Goal: Task Accomplishment & Management: Use online tool/utility

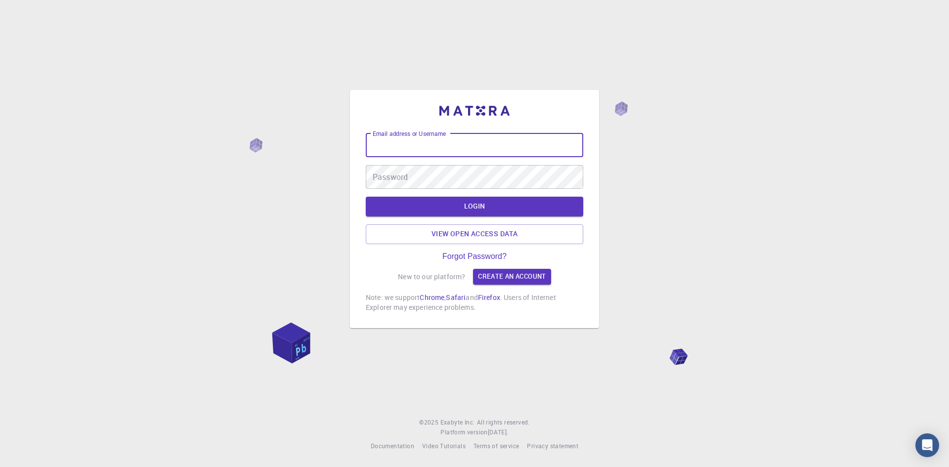
click at [378, 146] on input "Email address or Username" at bounding box center [474, 145] width 217 height 24
type input "[PERSON_NAME]"
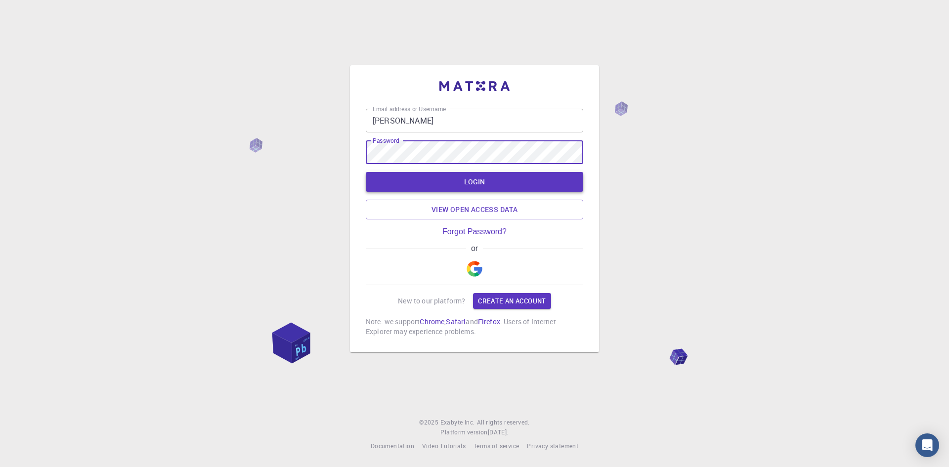
click at [477, 181] on button "LOGIN" at bounding box center [474, 182] width 217 height 20
click at [457, 178] on button "LOGIN" at bounding box center [474, 182] width 217 height 20
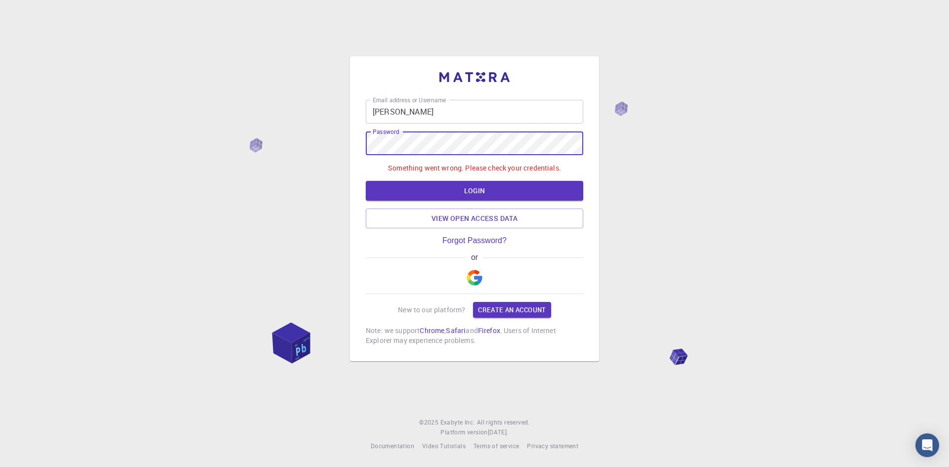
click at [338, 144] on div "Email address or Username [PERSON_NAME] Email address or Username Password Pass…" at bounding box center [474, 233] width 949 height 467
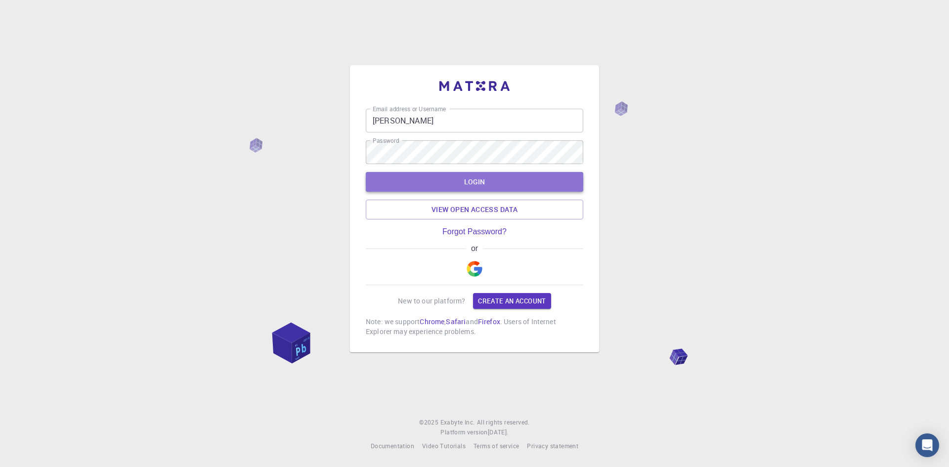
click at [488, 188] on button "LOGIN" at bounding box center [474, 182] width 217 height 20
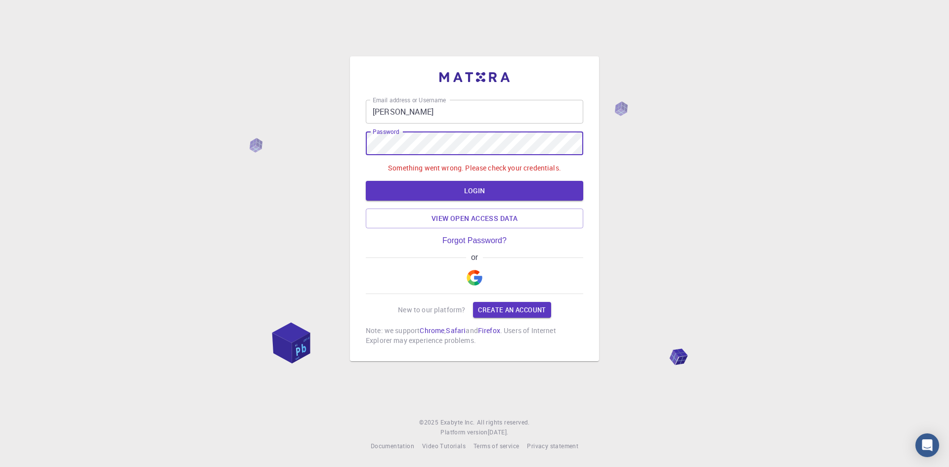
click at [142, 119] on div "Email address or Username [PERSON_NAME] Email address or Username Password Pass…" at bounding box center [474, 233] width 949 height 467
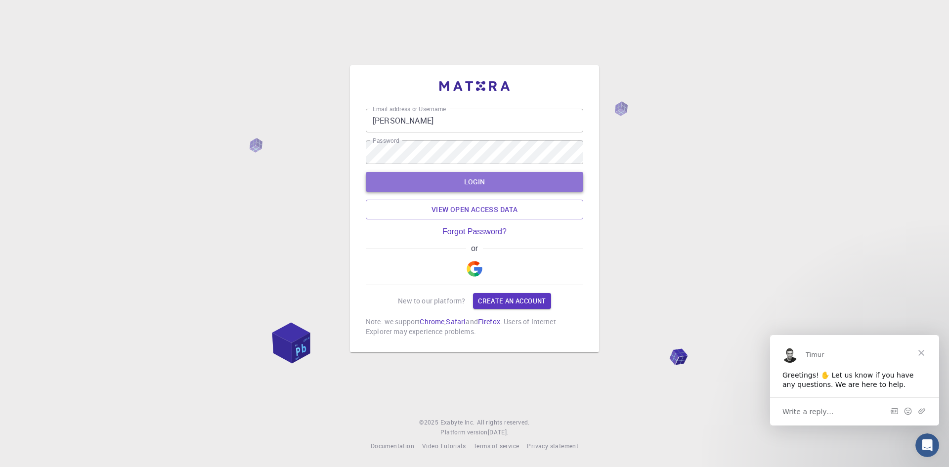
click at [477, 182] on button "LOGIN" at bounding box center [474, 182] width 217 height 20
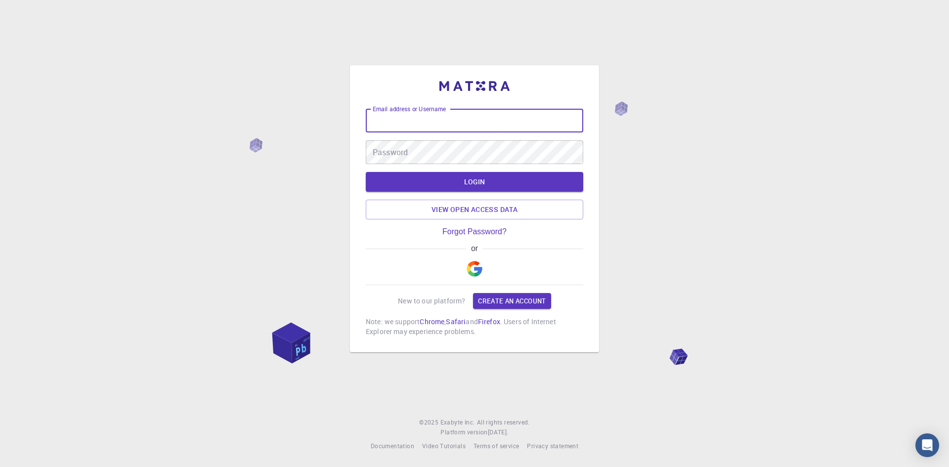
click at [432, 127] on input "Email address or Username" at bounding box center [474, 121] width 217 height 24
type input "[EMAIL_ADDRESS][DOMAIN_NAME]"
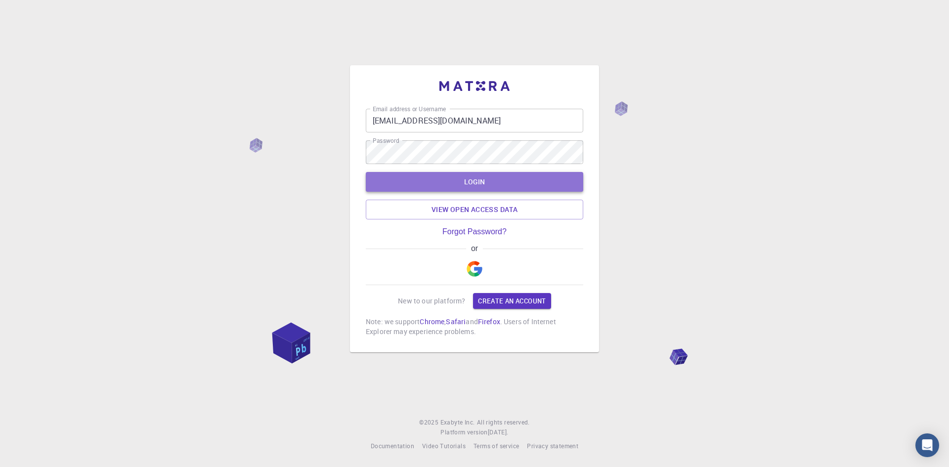
click at [493, 179] on button "LOGIN" at bounding box center [474, 182] width 217 height 20
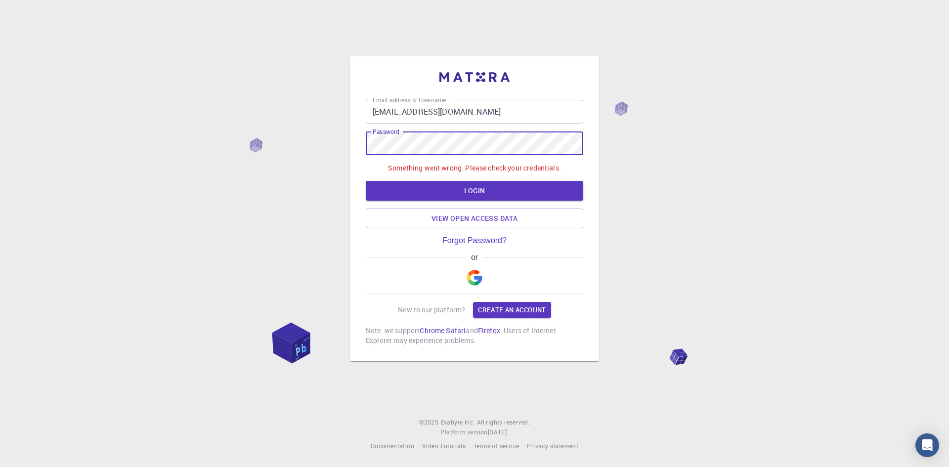
click at [242, 143] on div "Email address or Username arumugammishra@gmail.com Email address or Username Pa…" at bounding box center [474, 233] width 949 height 467
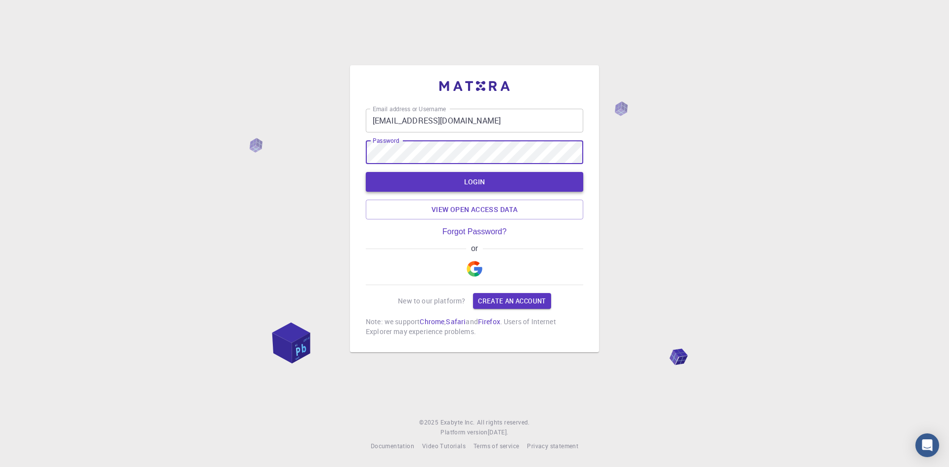
click at [469, 178] on button "LOGIN" at bounding box center [474, 182] width 217 height 20
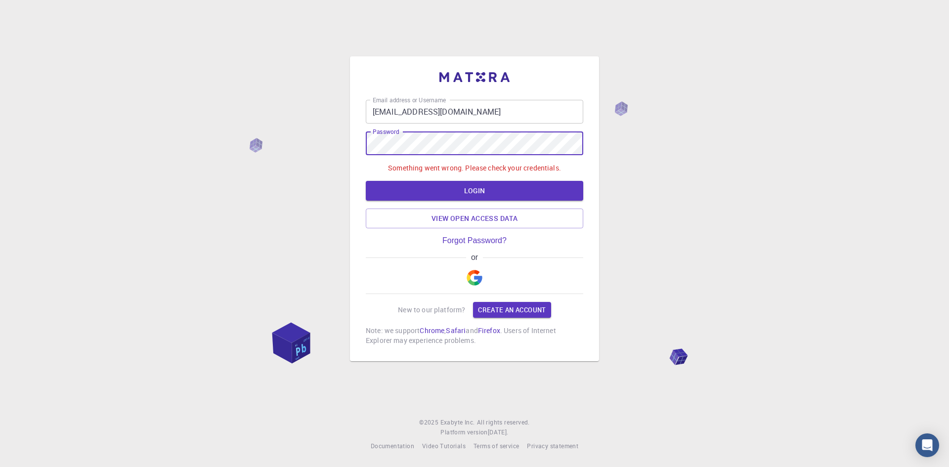
click at [277, 127] on div "Email address or Username arumugammishra@gmail.com Email address or Username Pa…" at bounding box center [474, 233] width 949 height 467
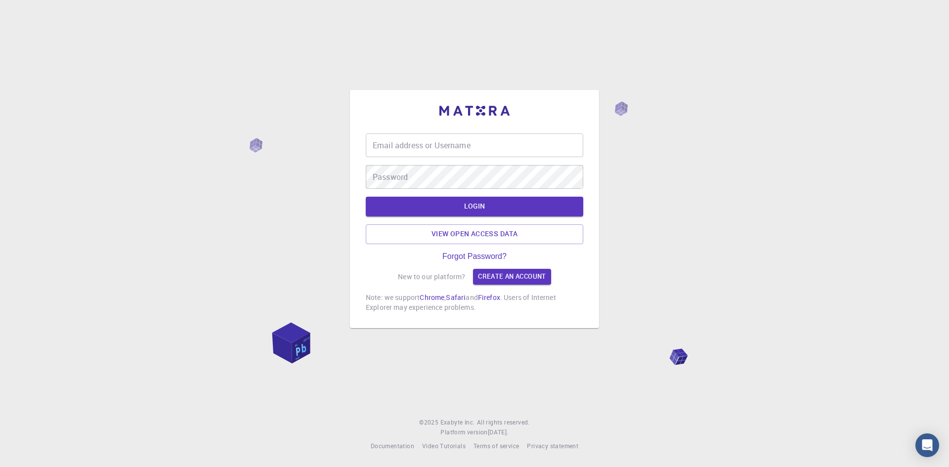
click at [389, 145] on input "Email address or Username" at bounding box center [474, 145] width 217 height 24
type input "[PERSON_NAME]"
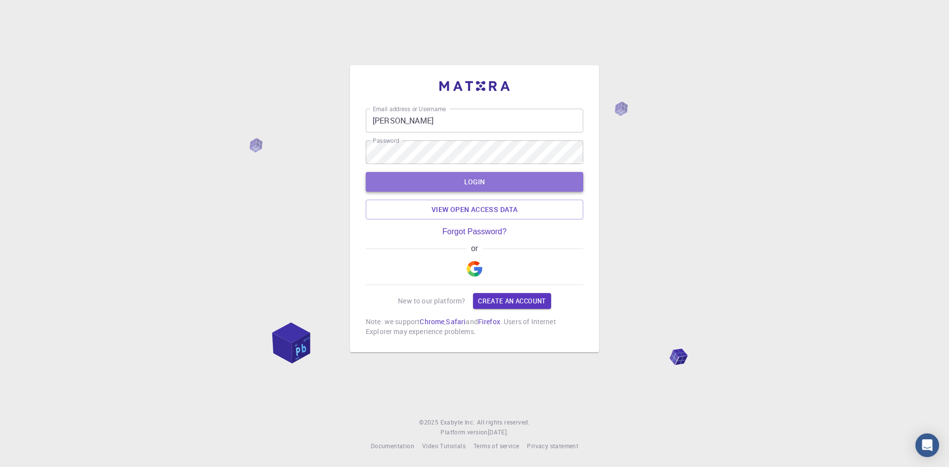
click at [458, 181] on button "LOGIN" at bounding box center [474, 182] width 217 height 20
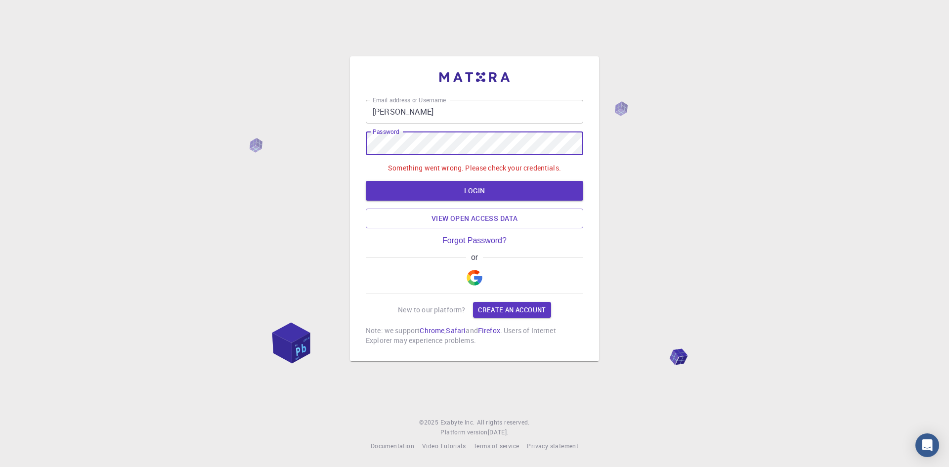
click at [322, 151] on div "Email address or Username [PERSON_NAME] Email address or Username Password Pass…" at bounding box center [474, 233] width 949 height 467
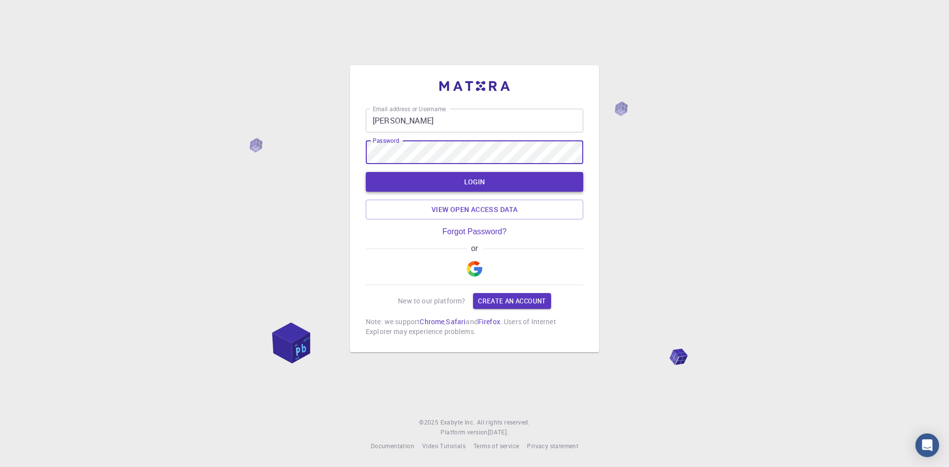
click at [467, 177] on button "LOGIN" at bounding box center [474, 182] width 217 height 20
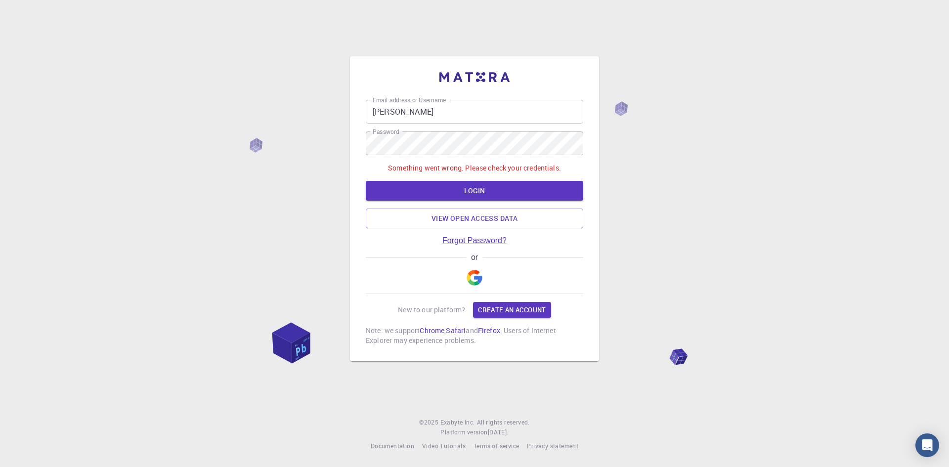
click at [479, 241] on link "Forgot Password?" at bounding box center [474, 240] width 64 height 9
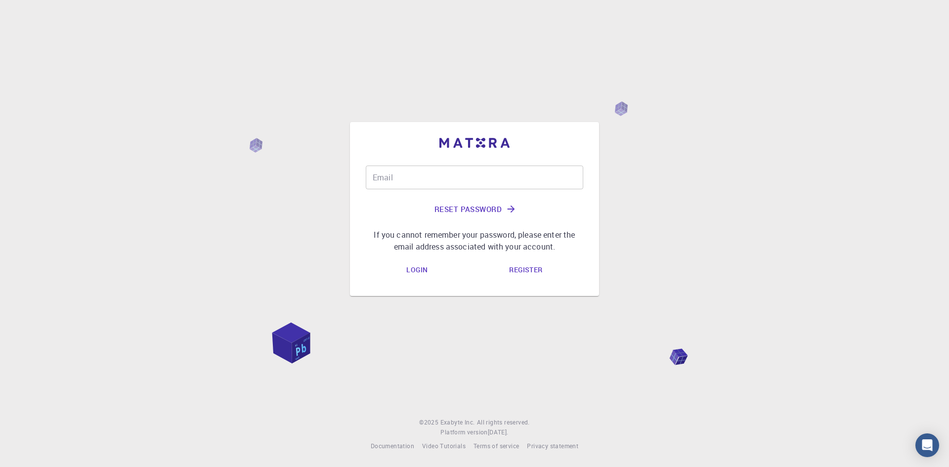
click at [379, 179] on input "Email" at bounding box center [474, 178] width 217 height 24
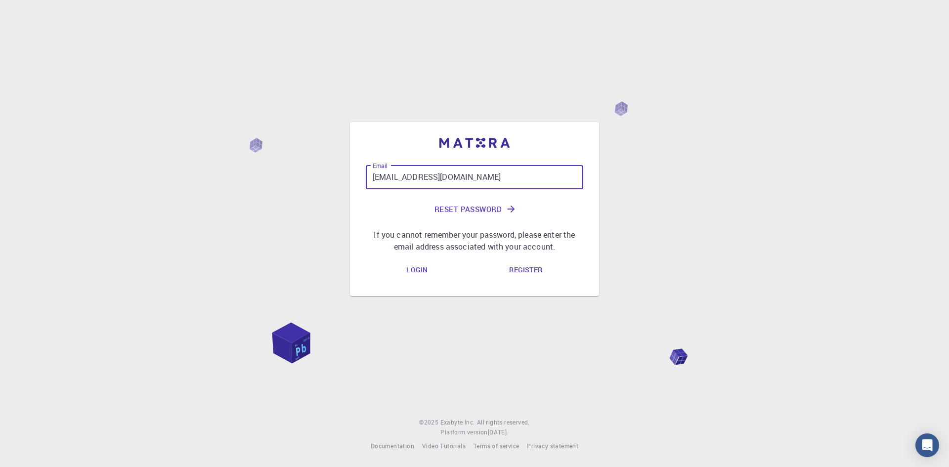
type input "[EMAIL_ADDRESS][DOMAIN_NAME]"
click at [489, 208] on button "Reset Password" at bounding box center [474, 209] width 217 height 24
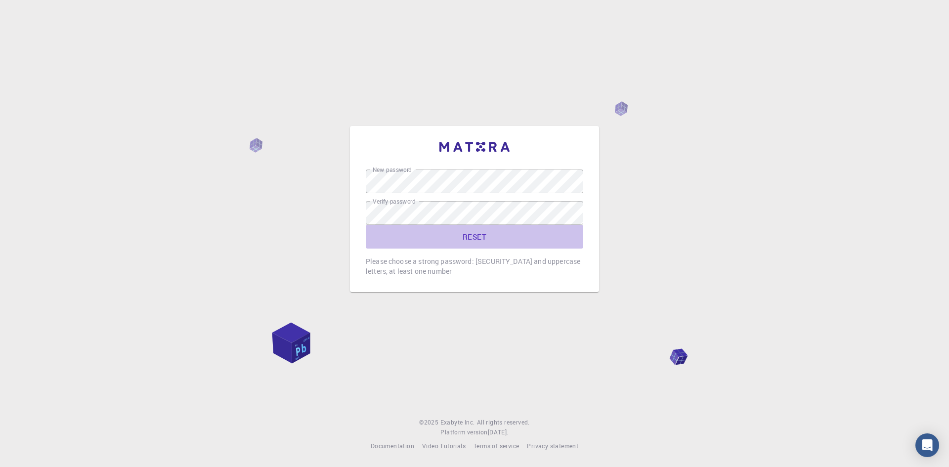
click at [473, 236] on button "RESET" at bounding box center [474, 237] width 217 height 24
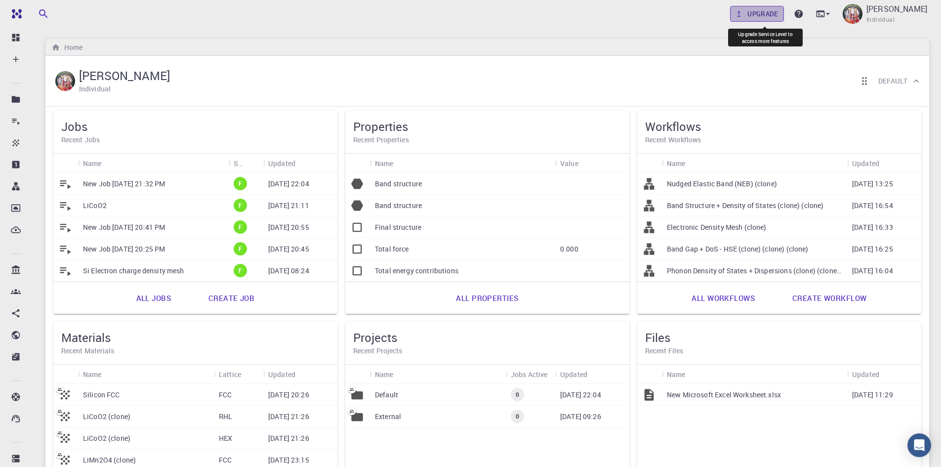
click at [744, 16] on icon at bounding box center [739, 13] width 9 height 9
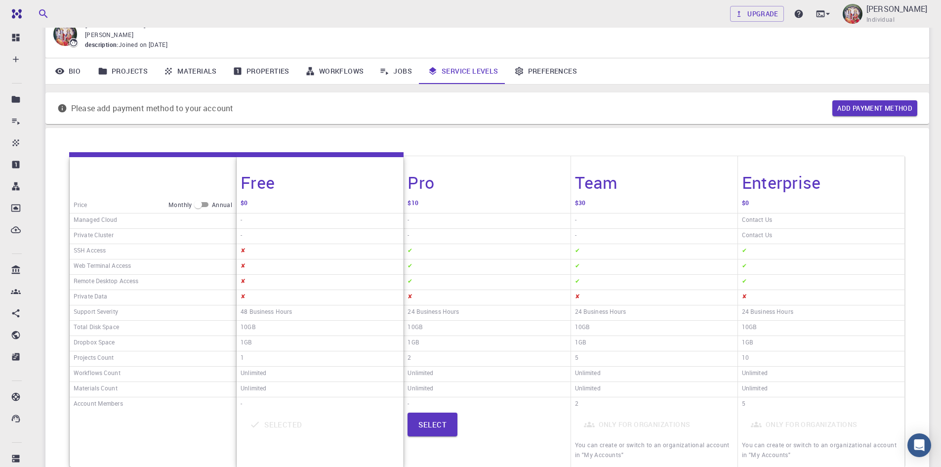
scroll to position [49, 0]
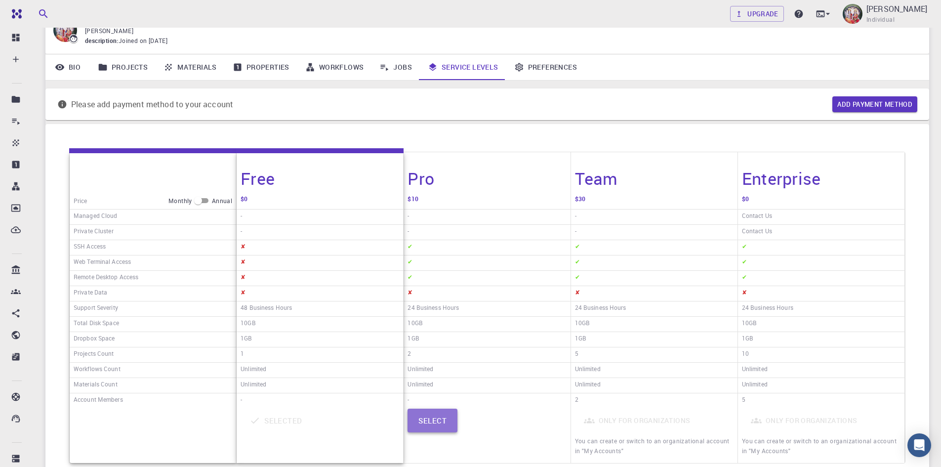
click at [436, 422] on button "Select" at bounding box center [433, 421] width 50 height 24
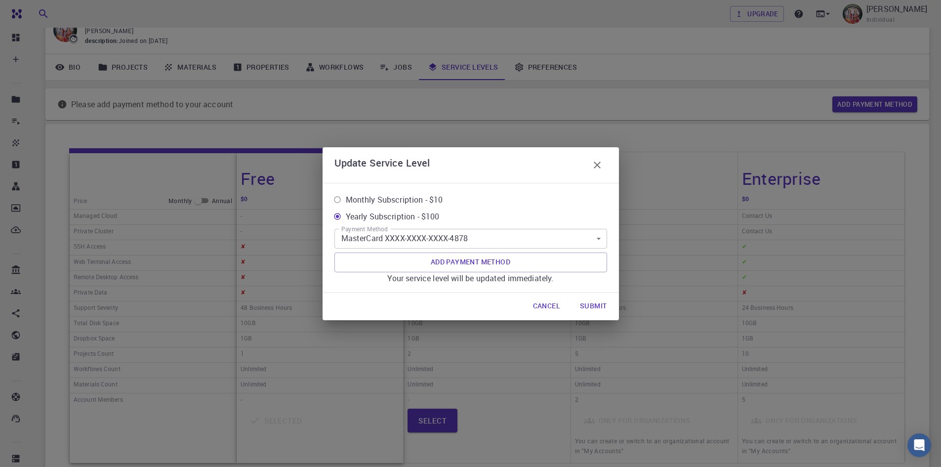
click at [415, 202] on span "Monthly Subscription - $10" at bounding box center [394, 200] width 97 height 12
click at [346, 202] on input "Monthly Subscription - $10" at bounding box center [337, 199] width 17 height 17
radio input "true"
click at [589, 305] on button "Submit" at bounding box center [593, 307] width 42 height 20
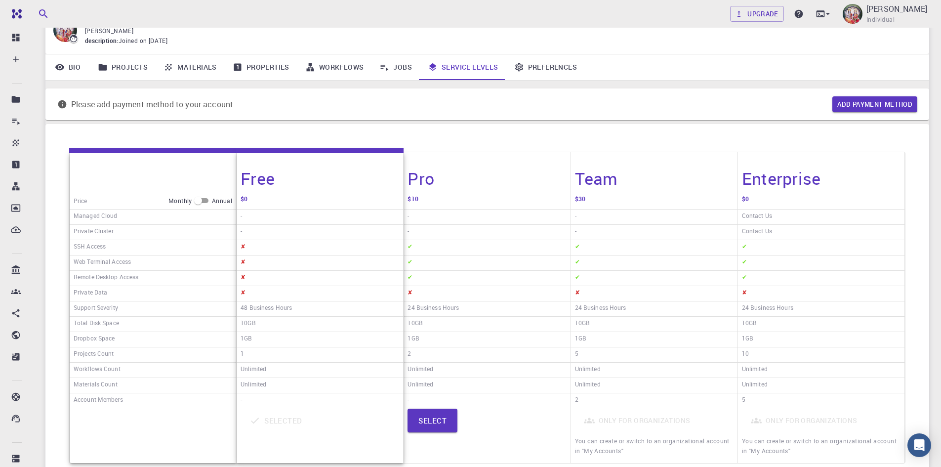
click at [451, 135] on div "Price Monthly Annual Managed Cloud Private Cluster SSH Access Web Terminal Acce…" at bounding box center [487, 307] width 884 height 367
click at [407, 64] on link "Jobs" at bounding box center [396, 67] width 48 height 26
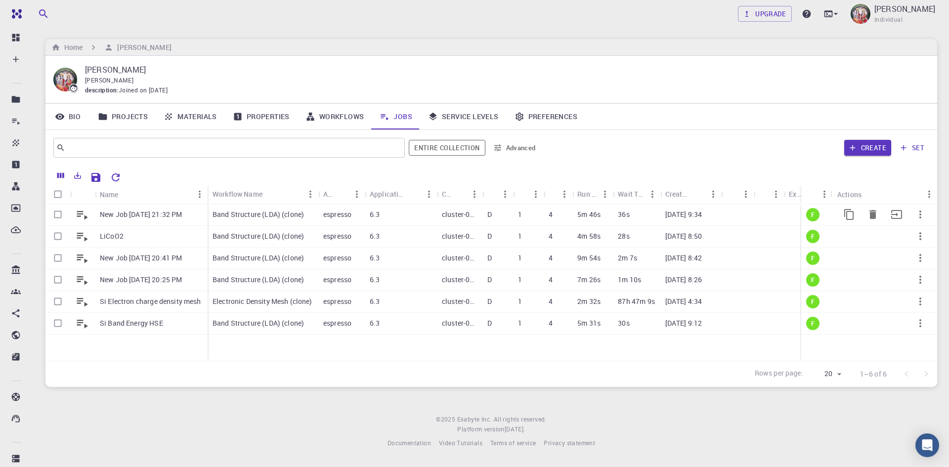
click at [357, 212] on div "espresso" at bounding box center [341, 215] width 46 height 22
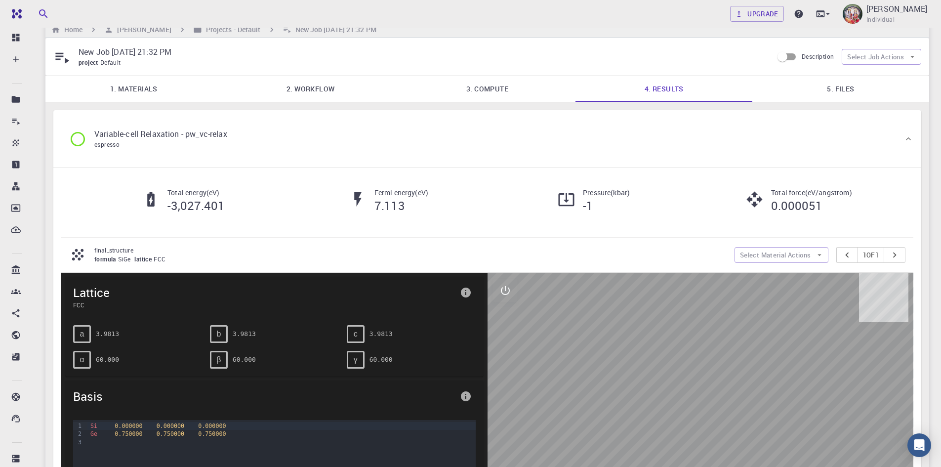
scroll to position [16, 0]
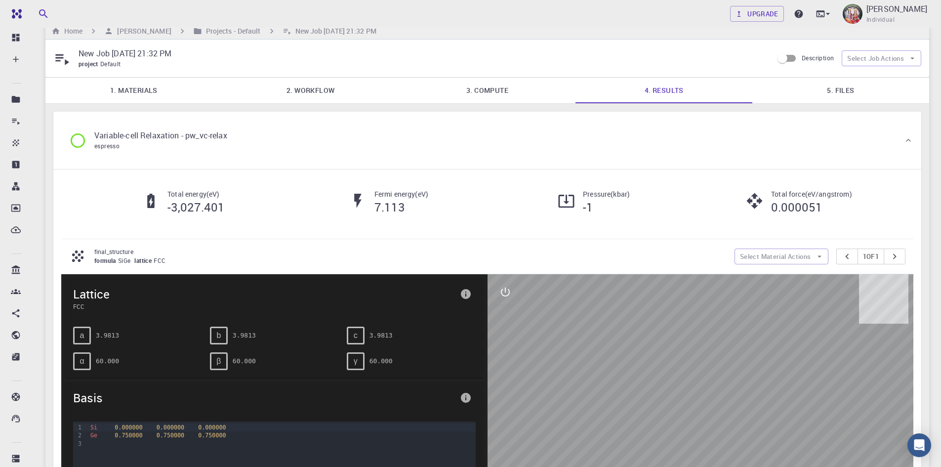
click at [846, 90] on link "5. Files" at bounding box center [841, 91] width 177 height 26
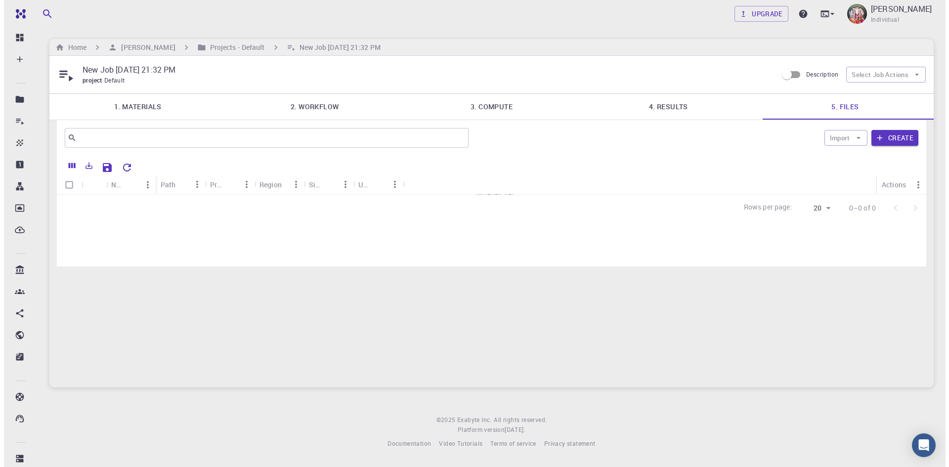
scroll to position [0, 0]
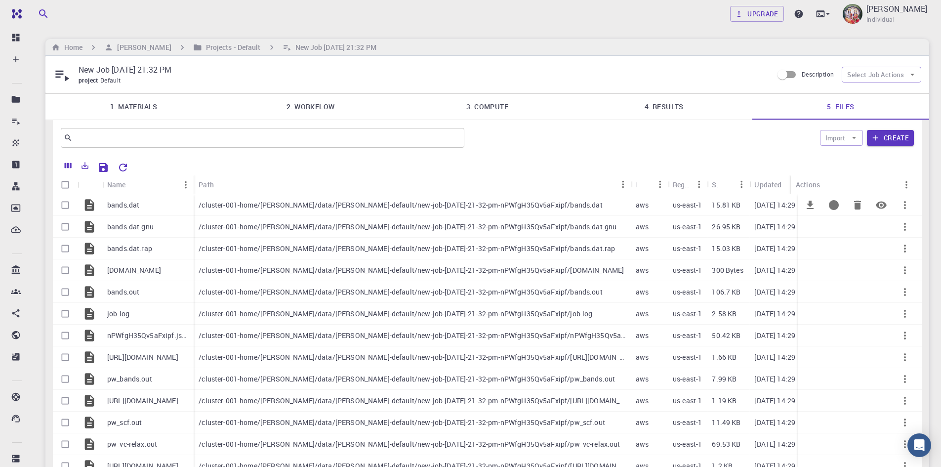
click at [63, 204] on input "Select row" at bounding box center [65, 205] width 19 height 19
checkbox input "true"
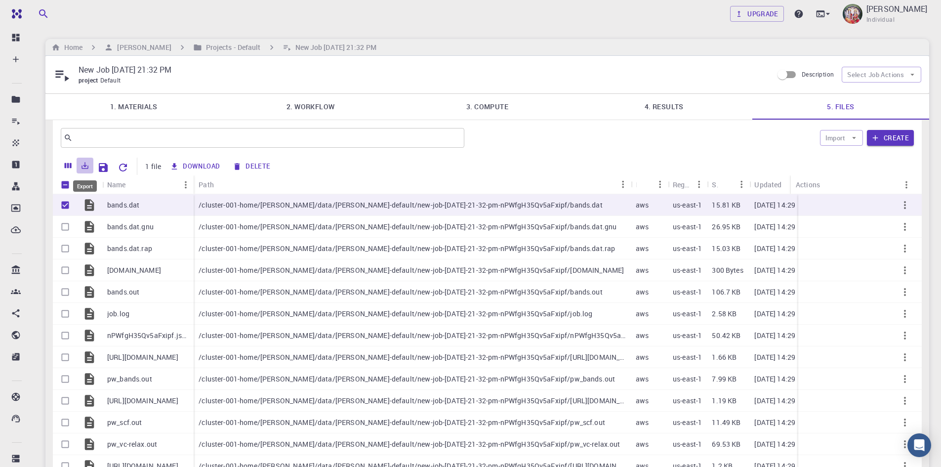
click at [85, 168] on icon "Export" at bounding box center [85, 165] width 9 height 9
click at [116, 187] on li "Download as CSV" at bounding box center [119, 186] width 84 height 18
click at [87, 166] on icon "Export" at bounding box center [85, 165] width 9 height 9
click at [100, 202] on li "Download as Excel" at bounding box center [119, 204] width 84 height 18
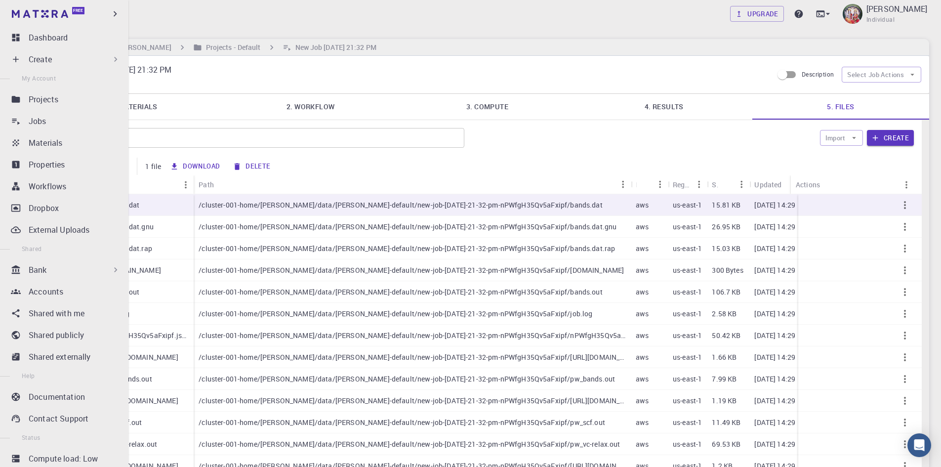
click at [35, 270] on p "Bank" at bounding box center [38, 270] width 18 height 12
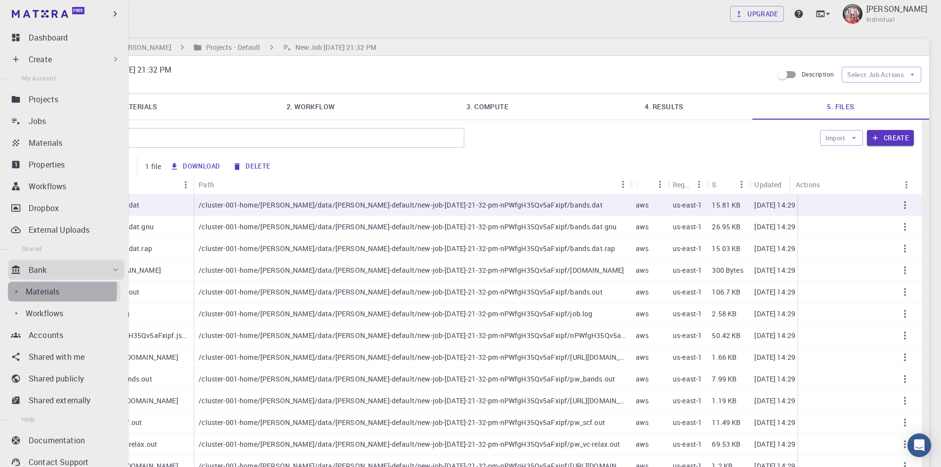
click at [40, 290] on p "Materials" at bounding box center [43, 292] width 34 height 12
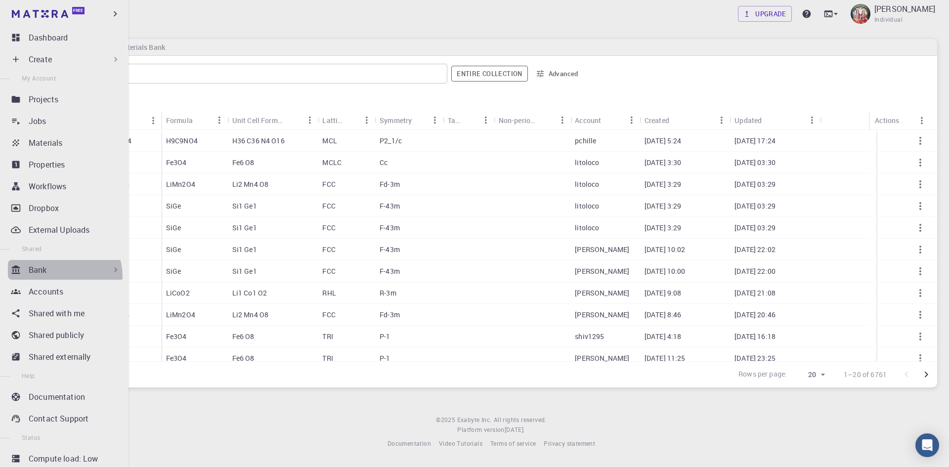
click at [64, 276] on div "Bank" at bounding box center [66, 270] width 117 height 20
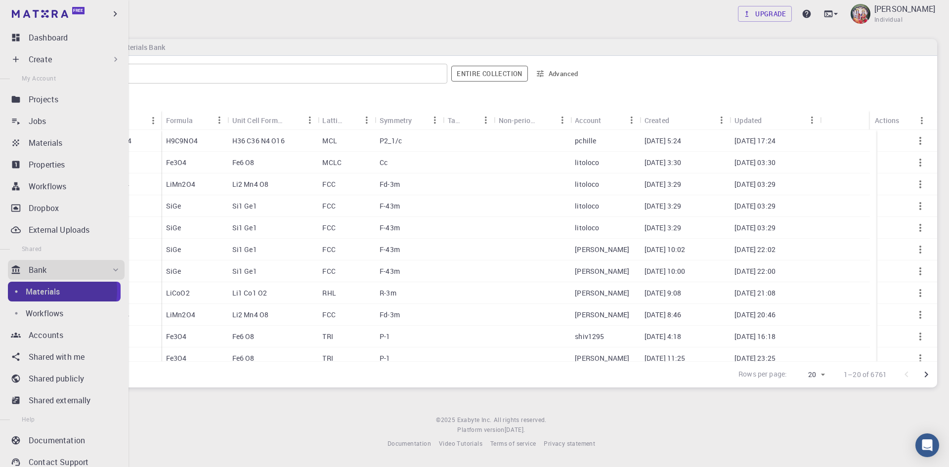
click at [55, 291] on p "Materials" at bounding box center [43, 292] width 34 height 12
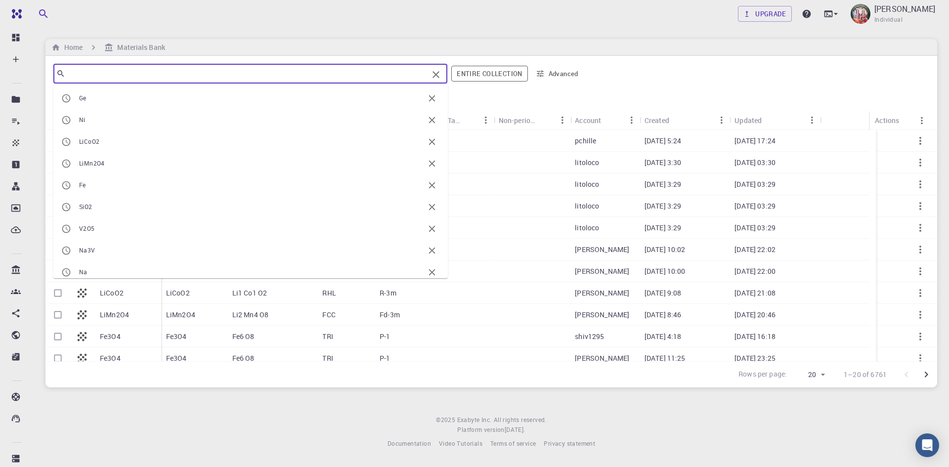
click at [91, 76] on input "text" at bounding box center [246, 74] width 363 height 14
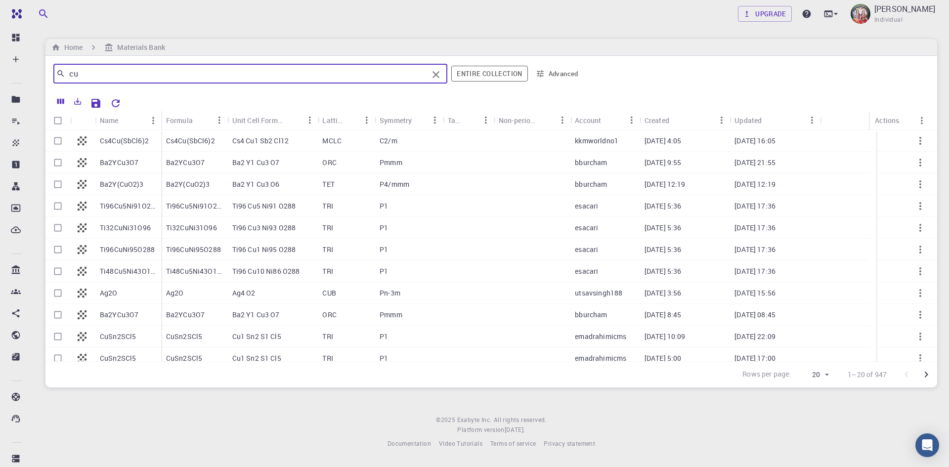
click at [82, 73] on input "cu" at bounding box center [246, 74] width 363 height 14
type input "c"
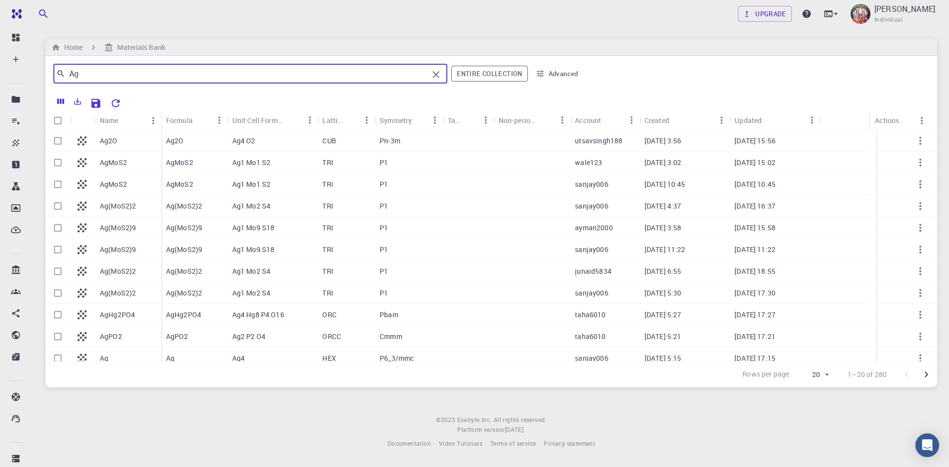
type input "Ag"
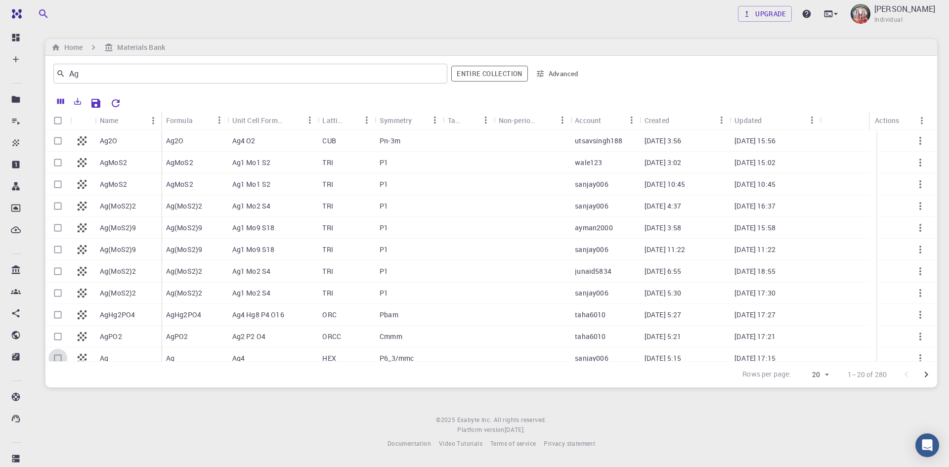
click at [55, 358] on input "Select row" at bounding box center [57, 358] width 19 height 19
checkbox input "true"
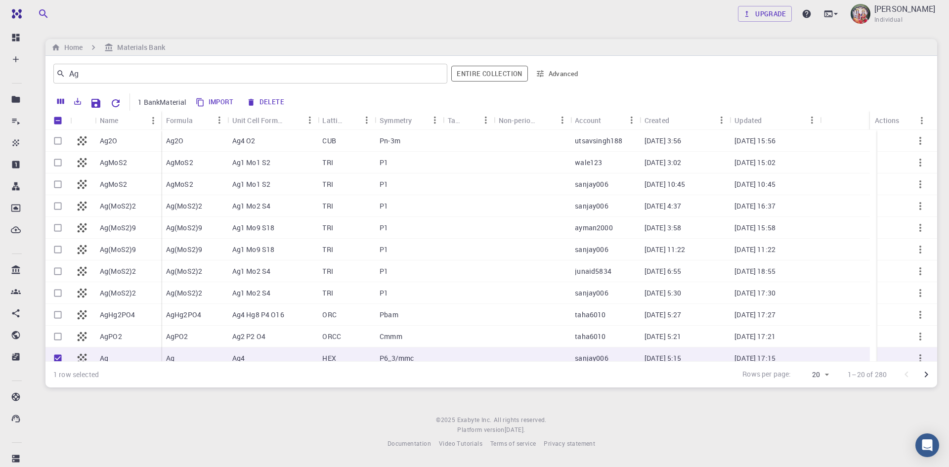
click at [210, 358] on div "Ag" at bounding box center [194, 358] width 66 height 22
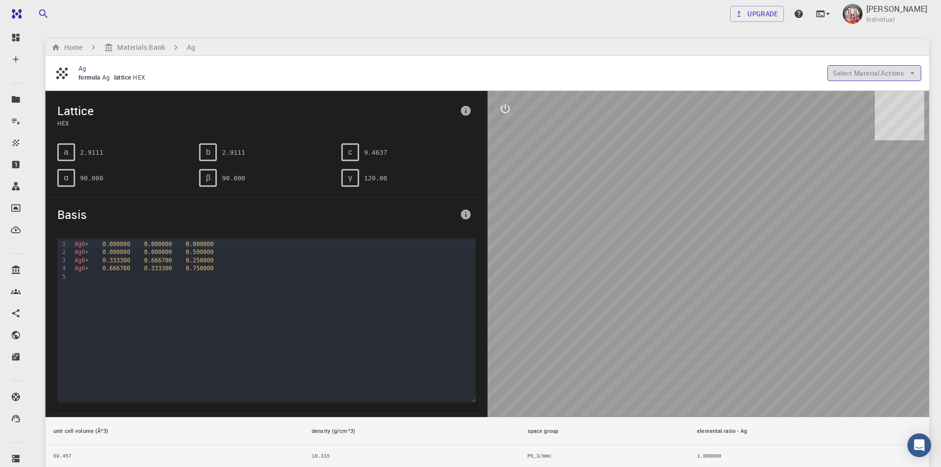
click at [854, 71] on button "Select Material Actions" at bounding box center [875, 73] width 94 height 16
click at [863, 95] on span "Copy To My Account" at bounding box center [883, 93] width 60 height 10
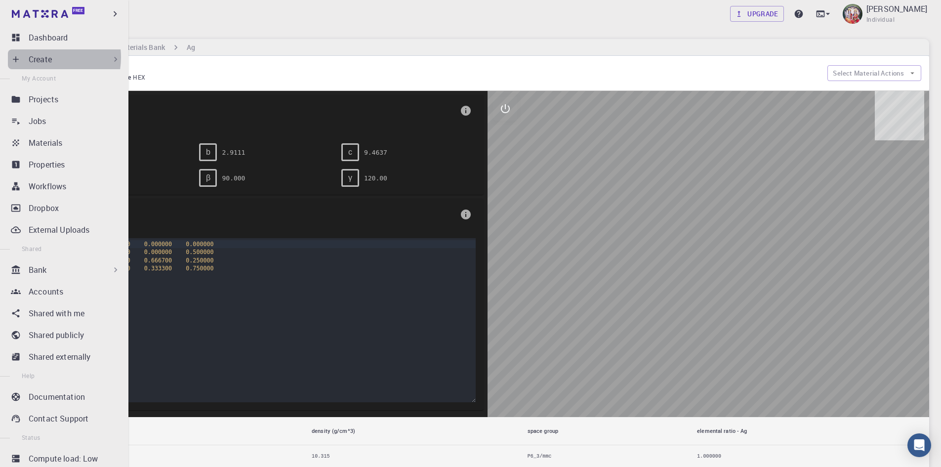
click at [42, 57] on p "Create" at bounding box center [40, 59] width 23 height 12
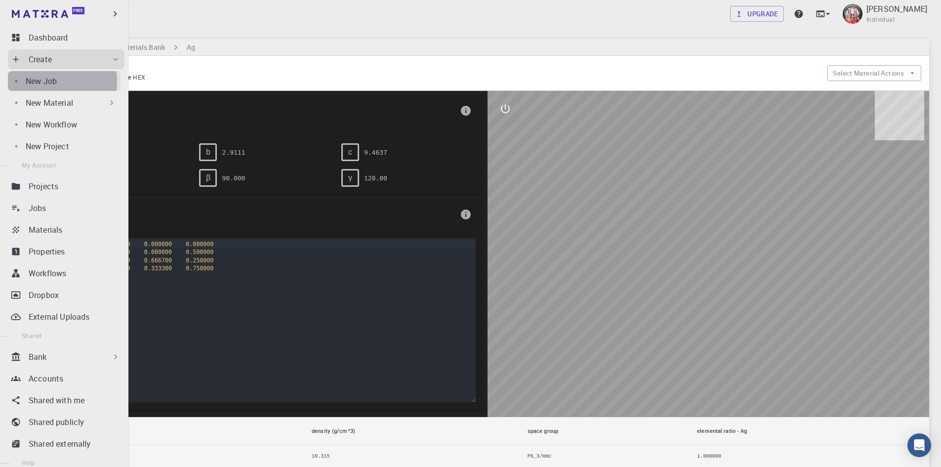
click at [42, 82] on p "New Job" at bounding box center [41, 81] width 31 height 12
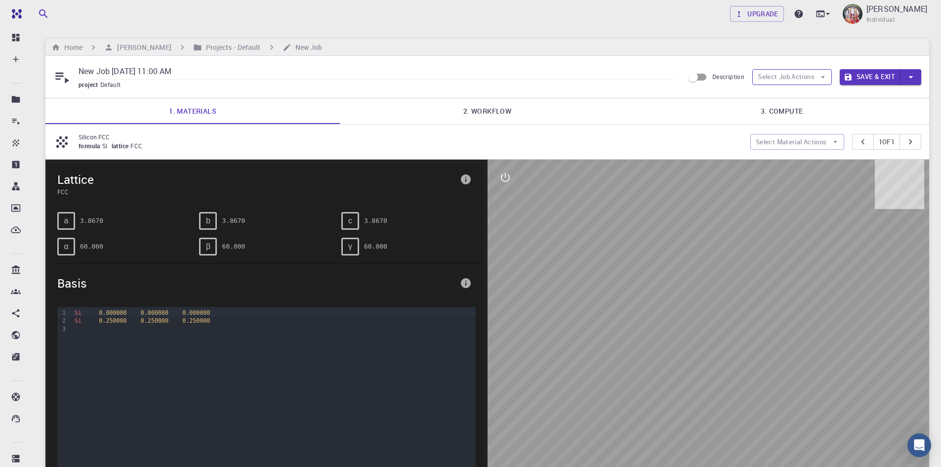
click at [782, 75] on button "Select Job Actions" at bounding box center [793, 77] width 80 height 16
click at [798, 97] on span "Select parent" at bounding box center [800, 97] width 46 height 10
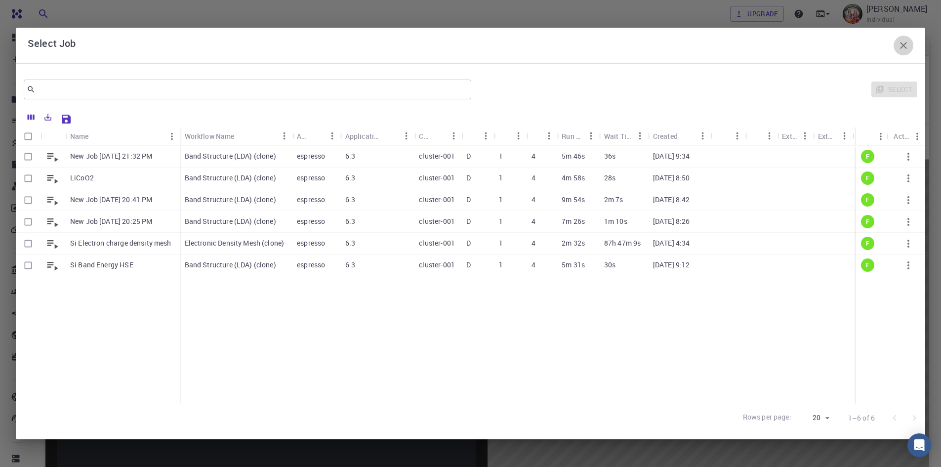
click at [906, 45] on icon "button" at bounding box center [904, 46] width 12 height 12
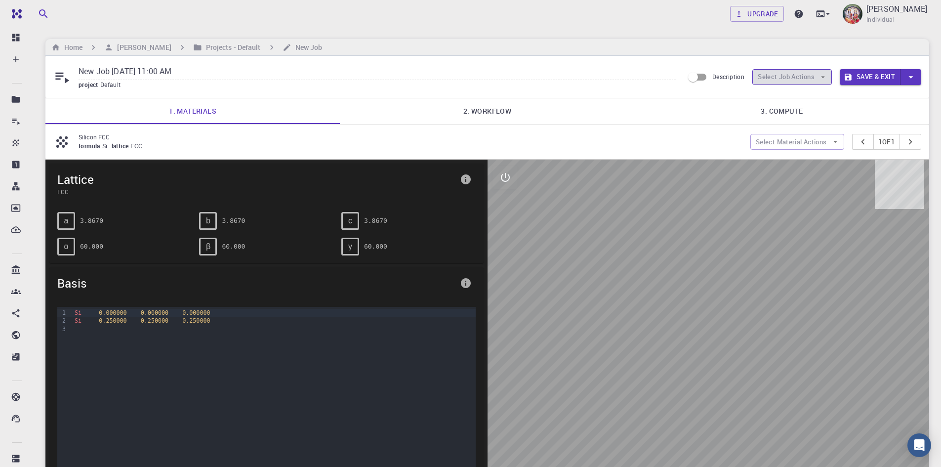
click at [816, 80] on button "Select Job Actions" at bounding box center [793, 77] width 80 height 16
click at [813, 113] on span "Select materials" at bounding box center [800, 113] width 46 height 10
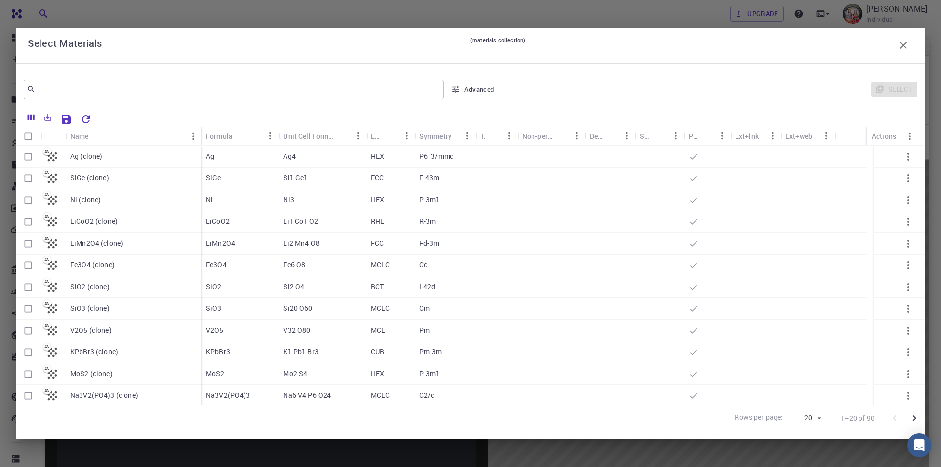
click at [27, 157] on input "Select row" at bounding box center [28, 156] width 19 height 19
checkbox input "true"
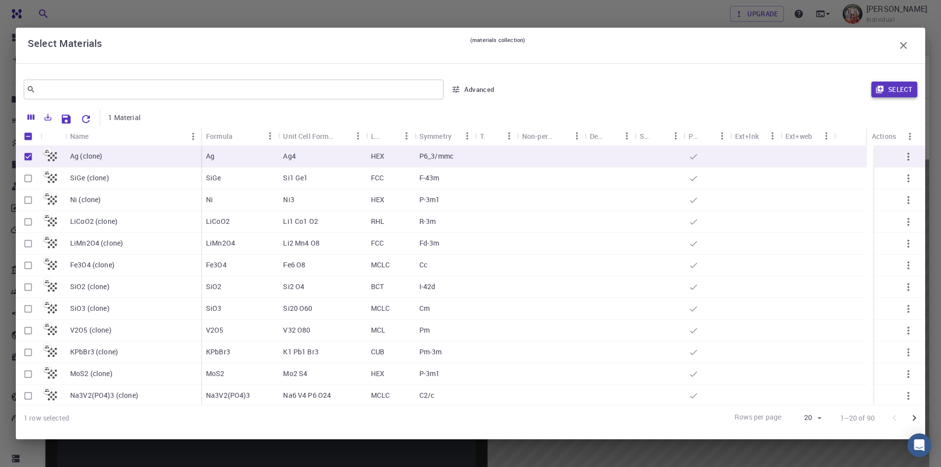
click at [897, 86] on button "Select" at bounding box center [895, 90] width 46 height 16
click at [902, 90] on button "Select" at bounding box center [895, 90] width 46 height 16
click at [904, 48] on icon "button" at bounding box center [904, 46] width 12 height 12
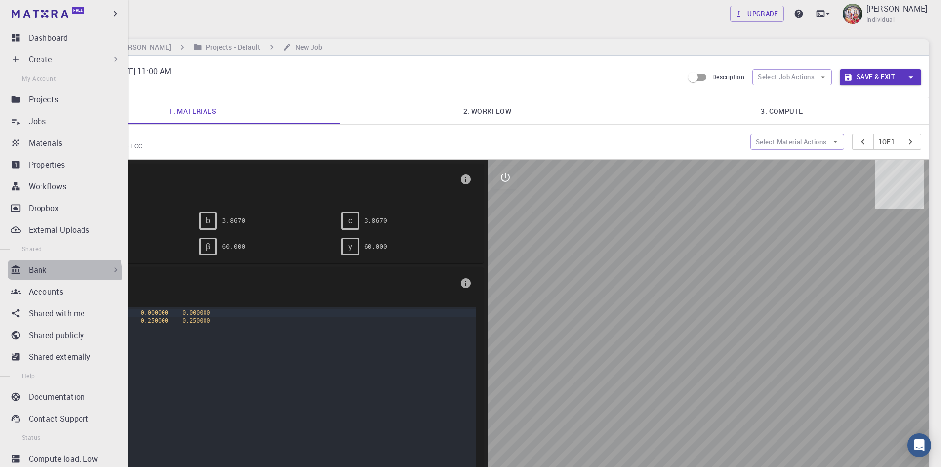
click at [58, 274] on div "Bank" at bounding box center [75, 270] width 92 height 12
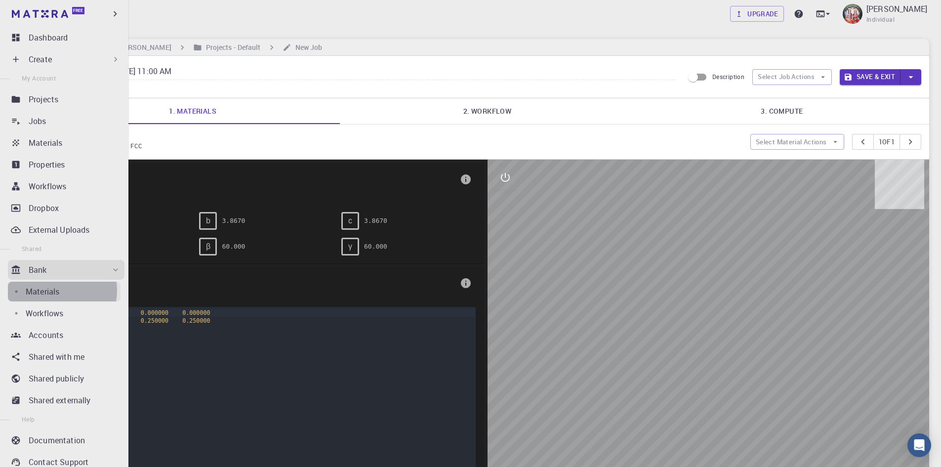
click at [57, 291] on p "Materials" at bounding box center [43, 292] width 34 height 12
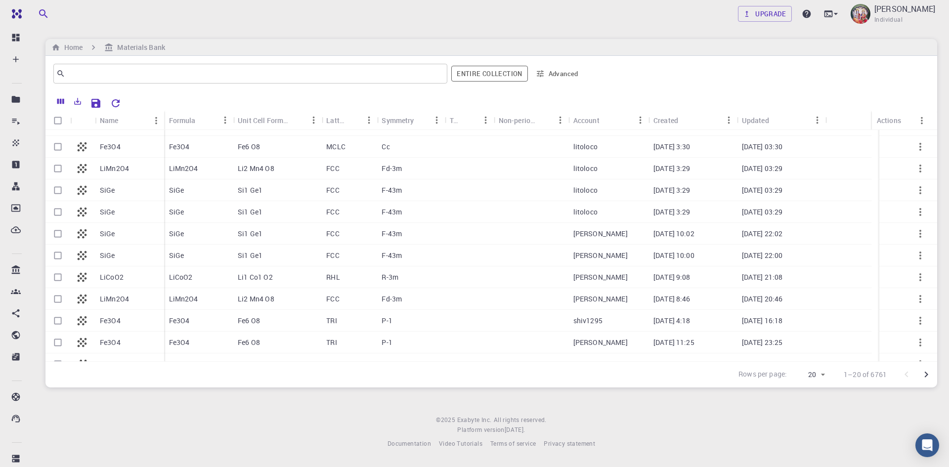
scroll to position [66, 0]
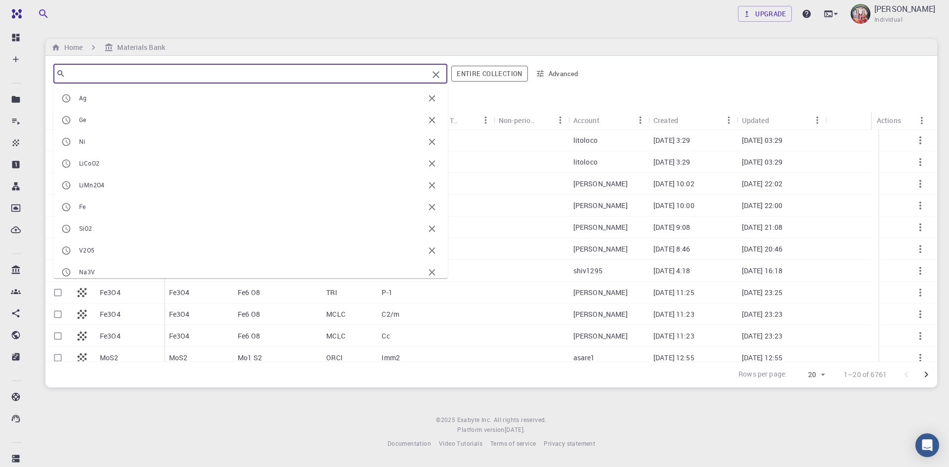
click at [94, 80] on input "text" at bounding box center [246, 74] width 363 height 14
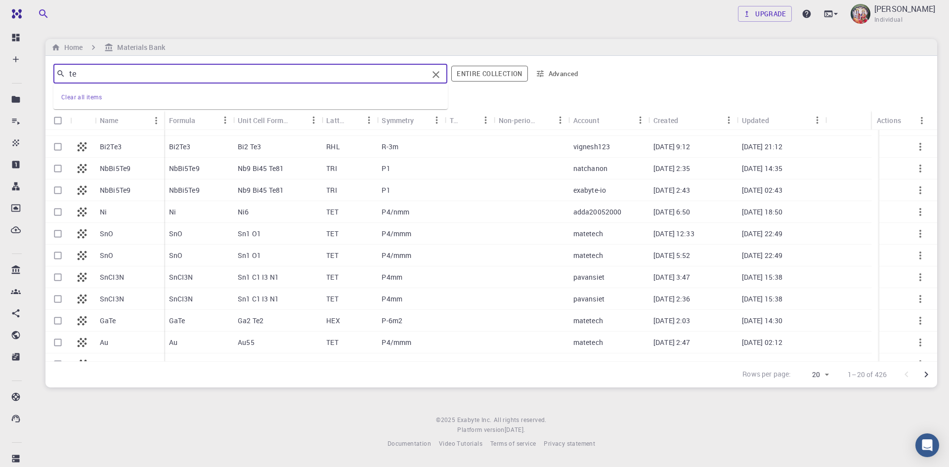
scroll to position [204, 0]
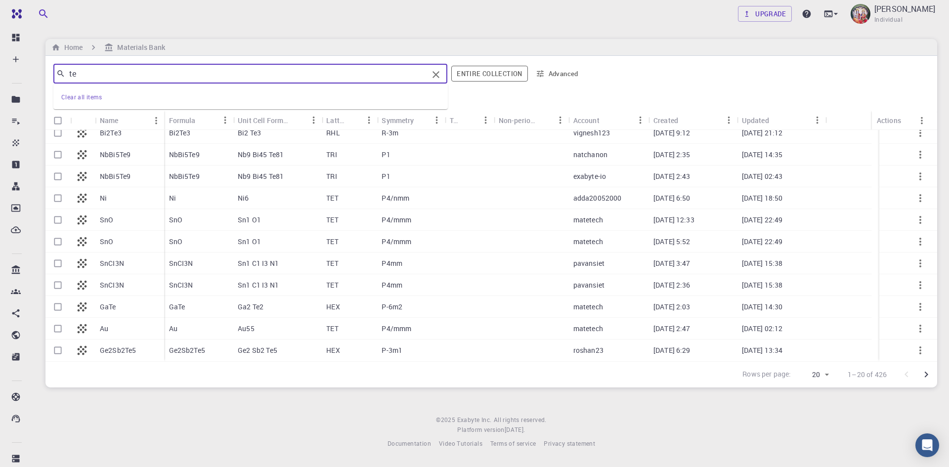
type input "te"
click at [57, 328] on input "Select row" at bounding box center [57, 328] width 19 height 19
checkbox input "true"
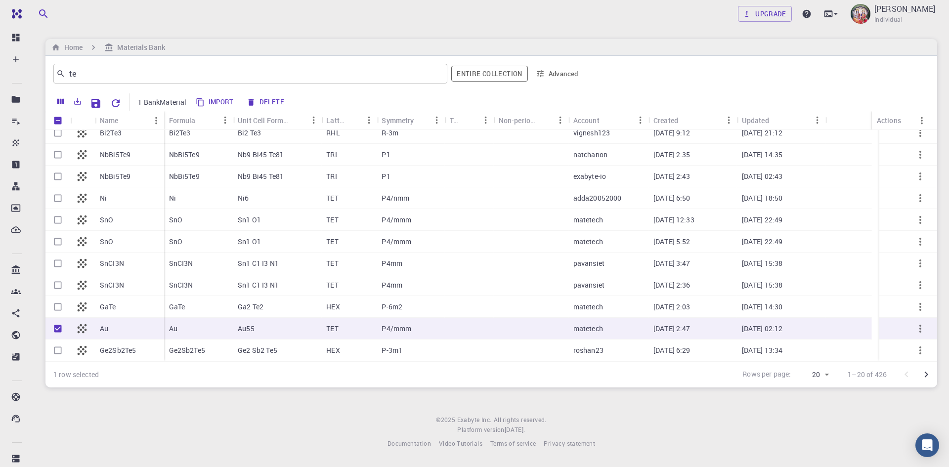
click at [308, 331] on div "Au55" at bounding box center [277, 329] width 88 height 22
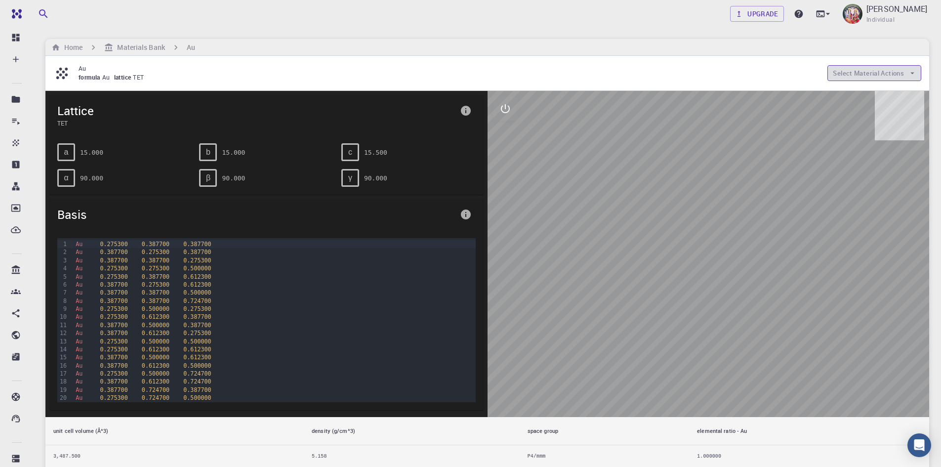
click at [893, 74] on button "Select Material Actions" at bounding box center [875, 73] width 94 height 16
click at [887, 90] on span "Copy To My Account" at bounding box center [883, 93] width 60 height 10
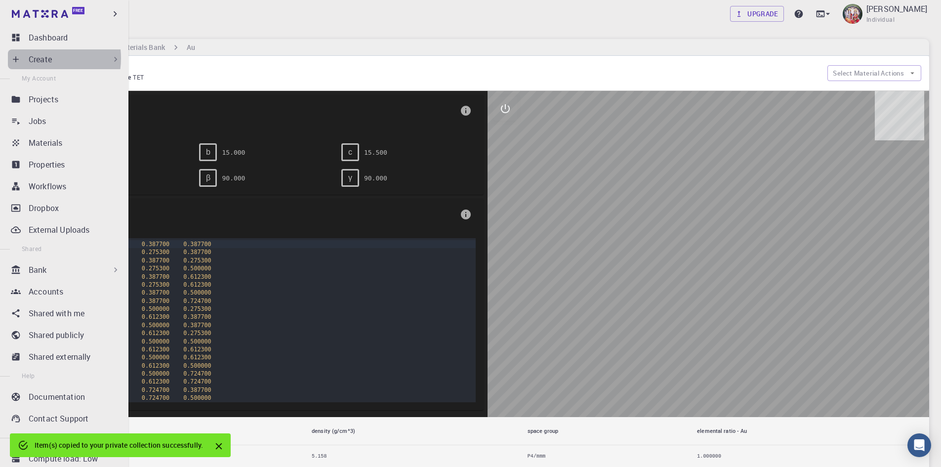
click at [41, 58] on p "Create" at bounding box center [40, 59] width 23 height 12
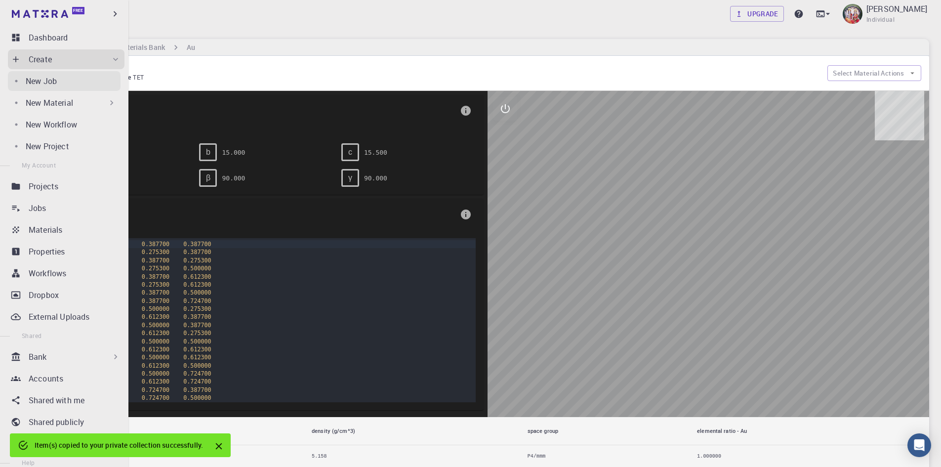
click at [45, 82] on p "New Job" at bounding box center [41, 81] width 31 height 12
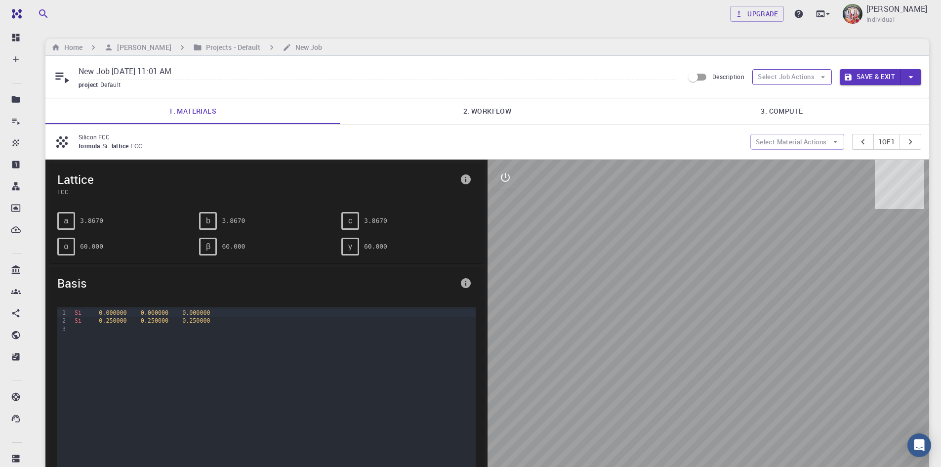
click at [802, 80] on button "Select Job Actions" at bounding box center [793, 77] width 80 height 16
click at [797, 112] on span "Select materials" at bounding box center [800, 113] width 46 height 10
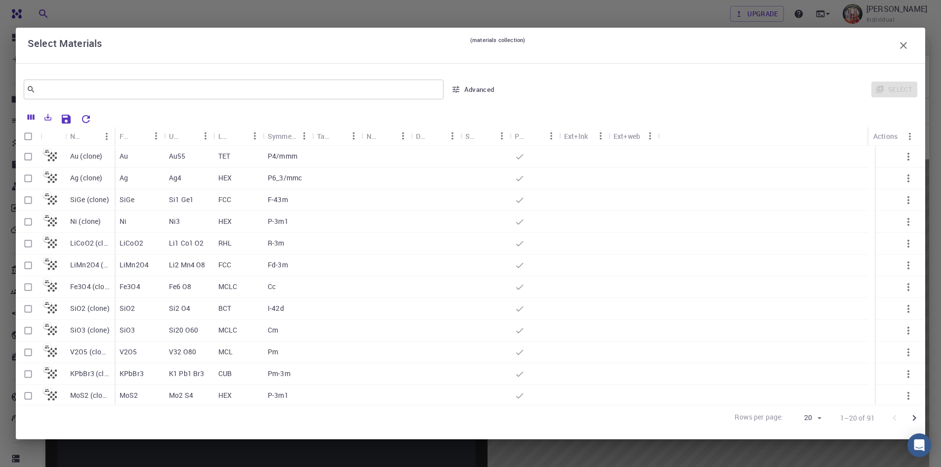
click at [27, 158] on input "Select row" at bounding box center [28, 156] width 19 height 19
checkbox input "true"
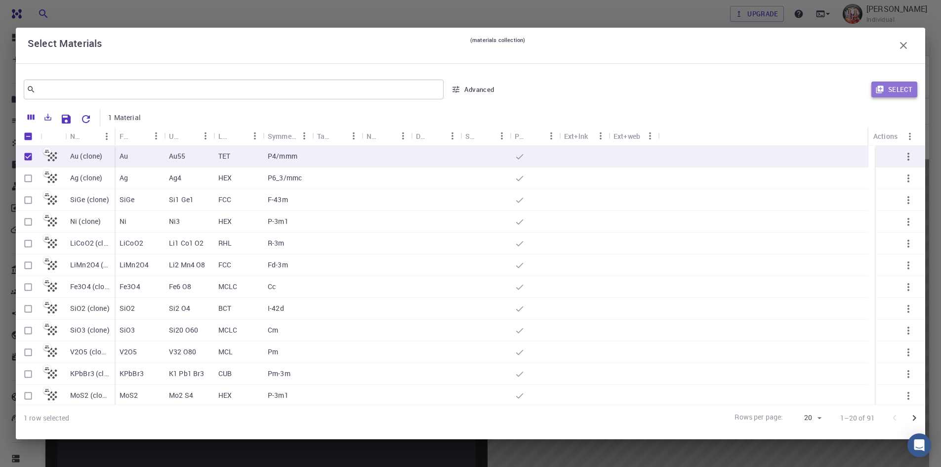
click at [905, 91] on button "Select" at bounding box center [895, 90] width 46 height 16
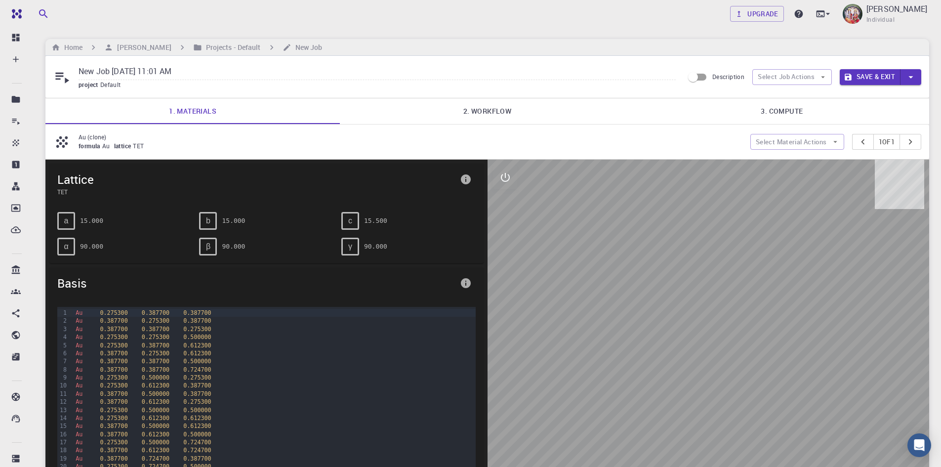
click at [499, 110] on link "2. Workflow" at bounding box center [487, 111] width 295 height 26
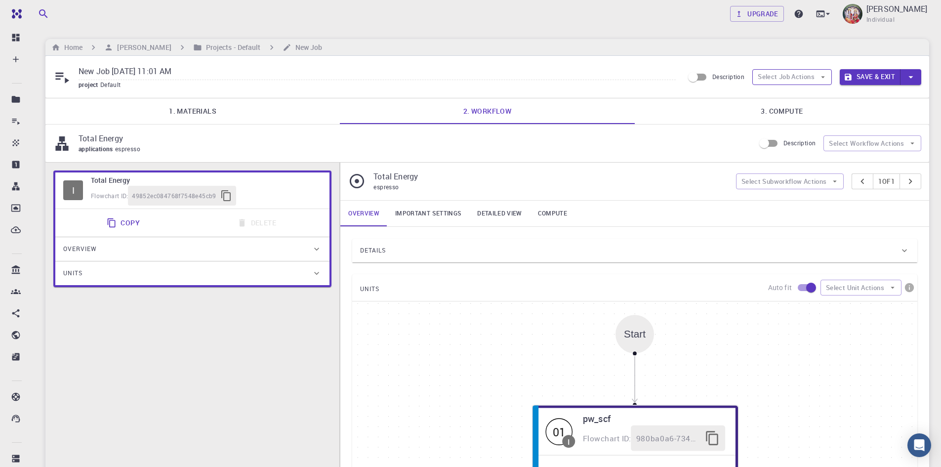
click at [805, 76] on button "Select Job Actions" at bounding box center [793, 77] width 80 height 16
click at [802, 127] on span "Select workflow" at bounding box center [800, 129] width 46 height 10
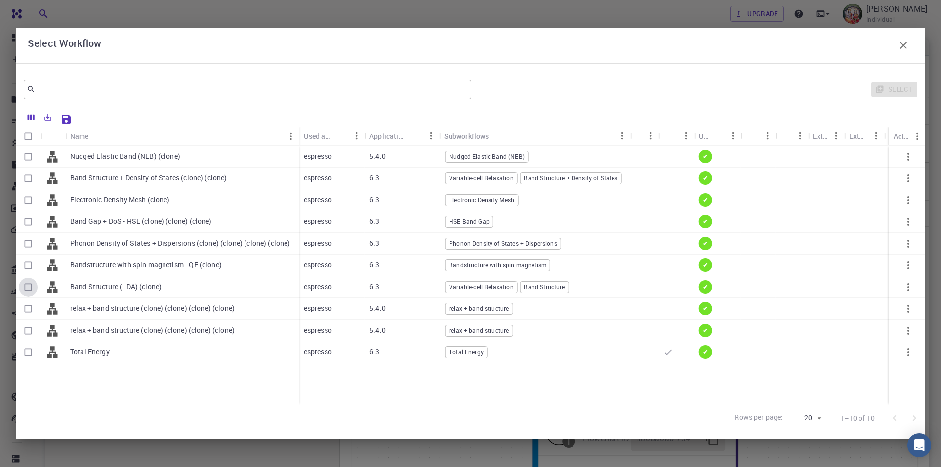
click at [28, 285] on input "Select row" at bounding box center [28, 287] width 19 height 19
checkbox input "true"
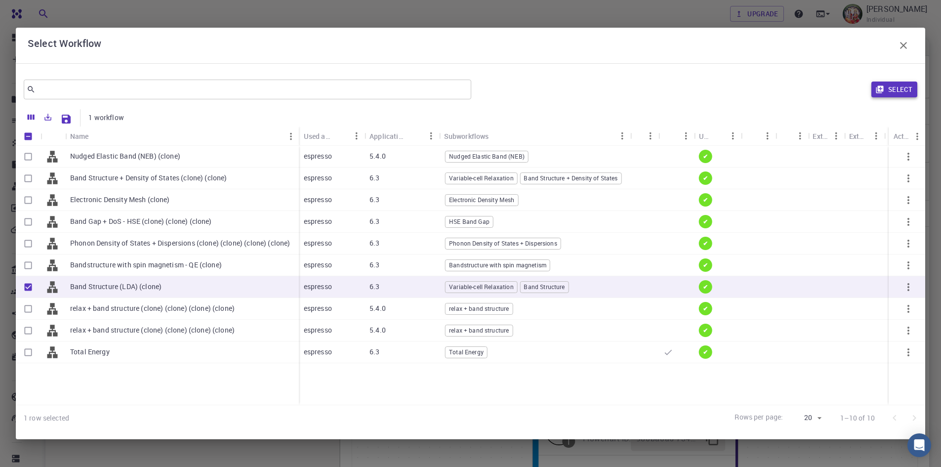
click at [897, 90] on button "Select" at bounding box center [895, 90] width 46 height 16
type input "DFT LDA PZ"
type input "/export/share/pseudo/au/lda/pz/gbrv/1.0/us/au_pz_gbrv_1.0.upf"
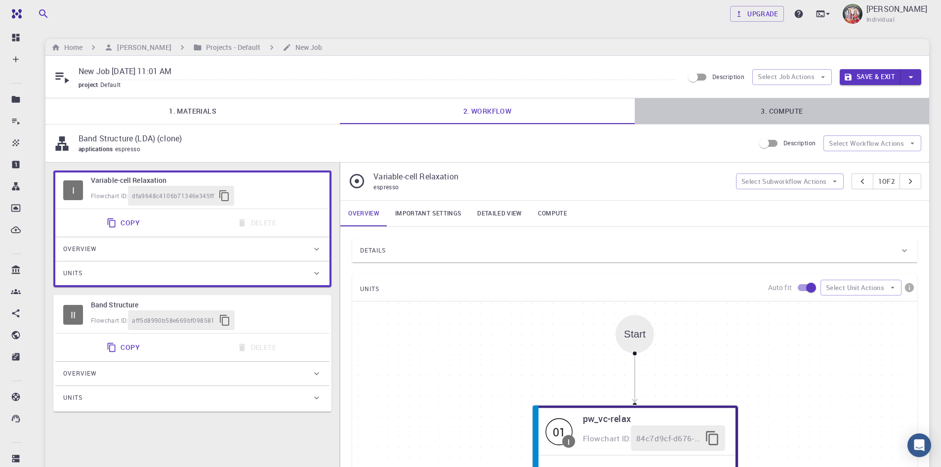
click at [785, 111] on link "3. Compute" at bounding box center [782, 111] width 295 height 26
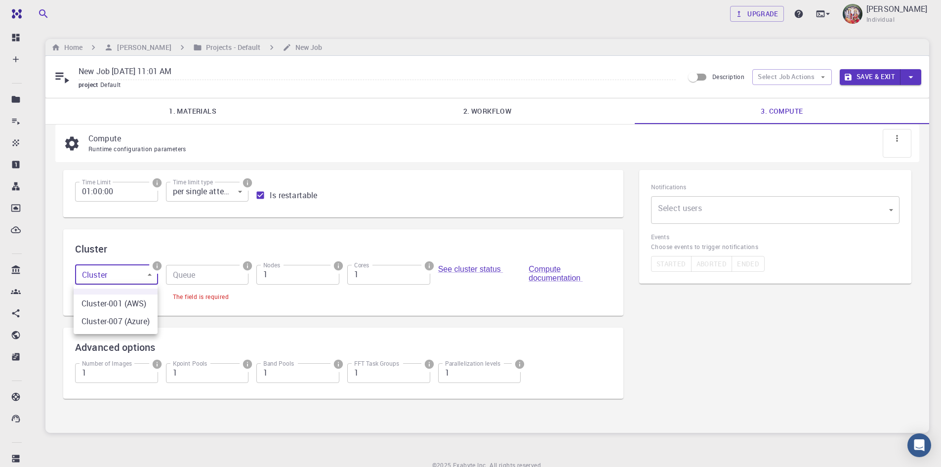
click at [149, 278] on body "Free Dashboard Create New Job New Material Create Material Upload File Import f…" at bounding box center [470, 255] width 941 height 510
click at [137, 321] on li "Cluster-007 (Azure)" at bounding box center [116, 321] width 84 height 18
type input "1"
type input "debug (D)"
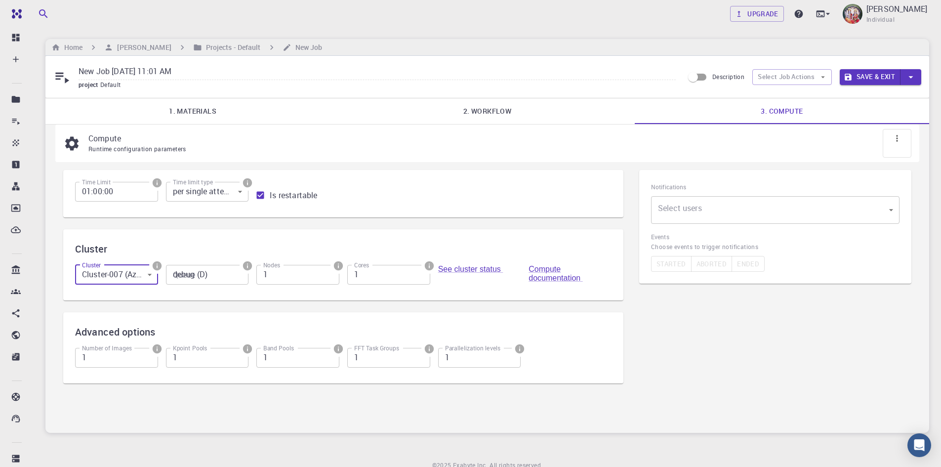
click at [145, 282] on body "Free Dashboard Create New Job New Material Create Material Upload File Import f…" at bounding box center [470, 255] width 941 height 510
click at [137, 299] on li "Cluster-001 (AWS)" at bounding box center [116, 304] width 84 height 18
type input "0"
click at [380, 280] on input "1" at bounding box center [388, 275] width 83 height 20
click at [422, 272] on input "2" at bounding box center [388, 275] width 83 height 20
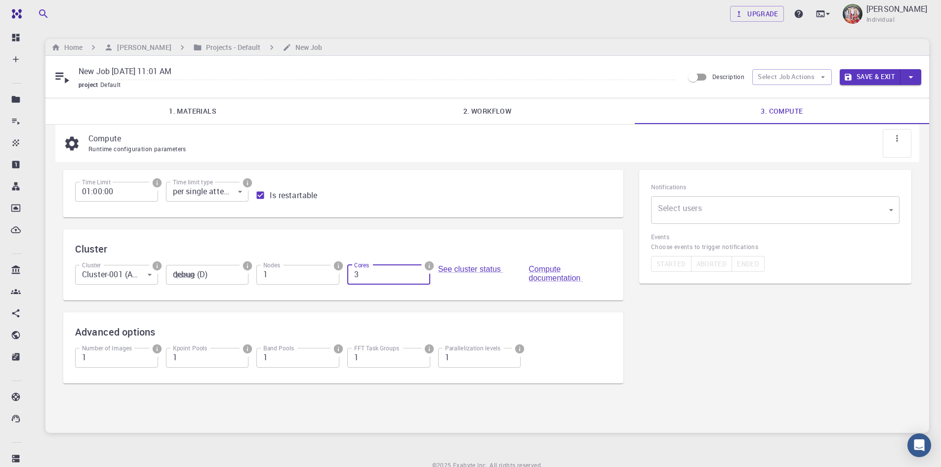
click at [422, 272] on input "3" at bounding box center [388, 275] width 83 height 20
type input "4"
click at [422, 272] on input "4" at bounding box center [388, 275] width 83 height 20
click at [462, 288] on div "See cluster status" at bounding box center [479, 277] width 83 height 24
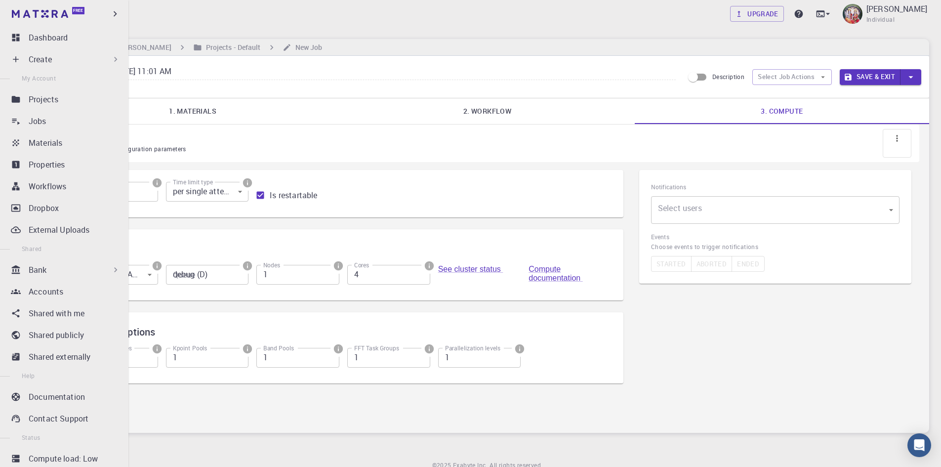
drag, startPoint x: 202, startPoint y: 73, endPoint x: 7, endPoint y: 62, distance: 194.5
click at [7, 62] on div "Free Dashboard Create New Job New Material Create Material Upload File Import f…" at bounding box center [470, 255] width 941 height 510
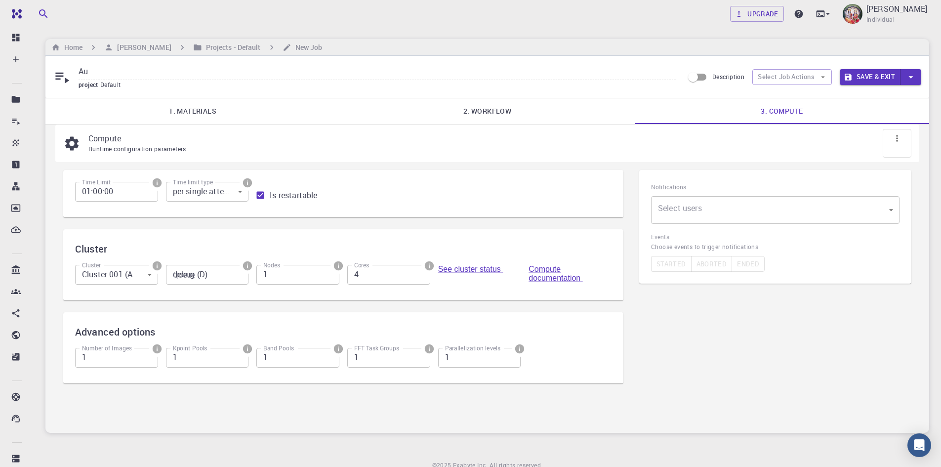
type input "Au"
click at [876, 74] on button "Save & Exit" at bounding box center [870, 77] width 61 height 16
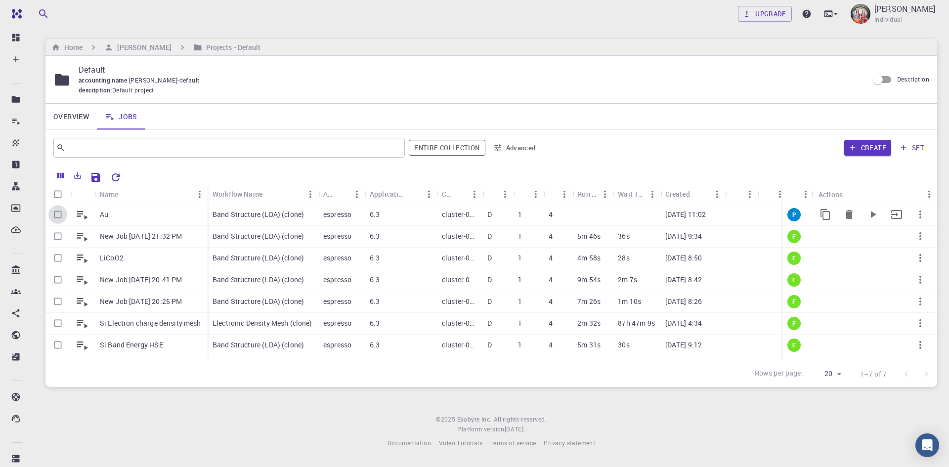
click at [56, 215] on input "Select row" at bounding box center [57, 214] width 19 height 19
checkbox input "true"
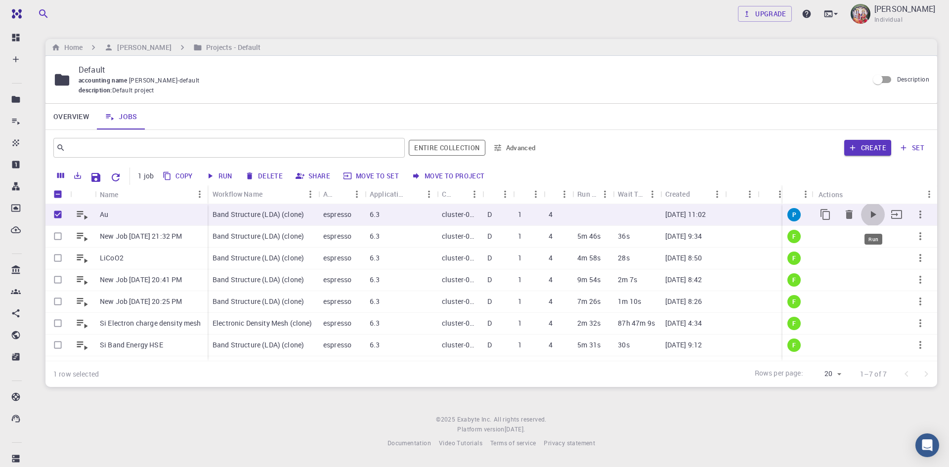
click at [867, 213] on icon "Run" at bounding box center [873, 215] width 12 height 12
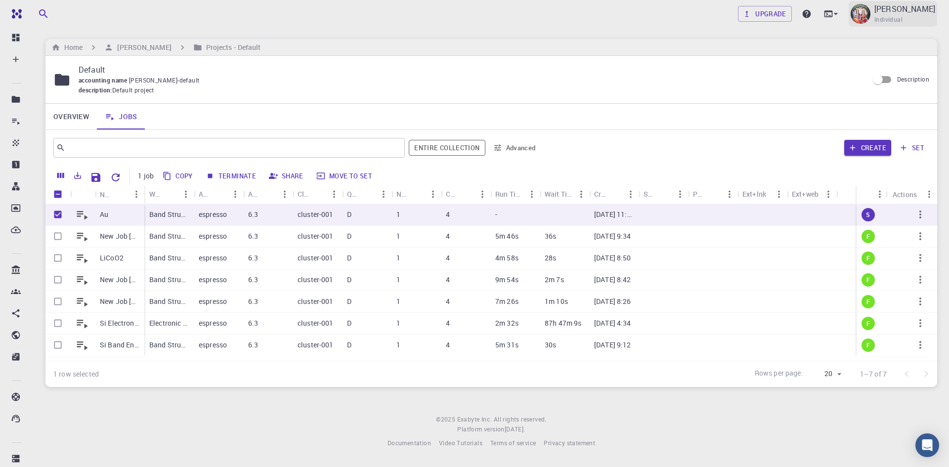
click at [896, 15] on span "Individual" at bounding box center [888, 20] width 28 height 10
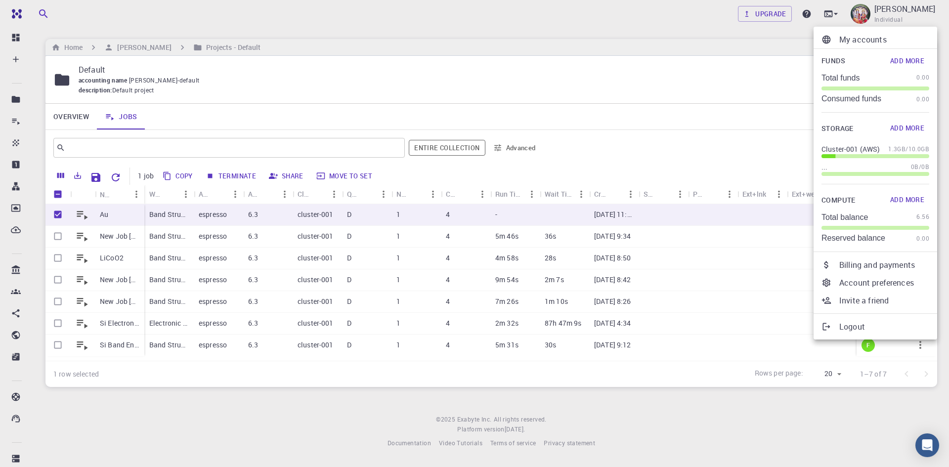
click at [853, 330] on p "Logout" at bounding box center [884, 327] width 90 height 12
